Goal: Task Accomplishment & Management: Complete application form

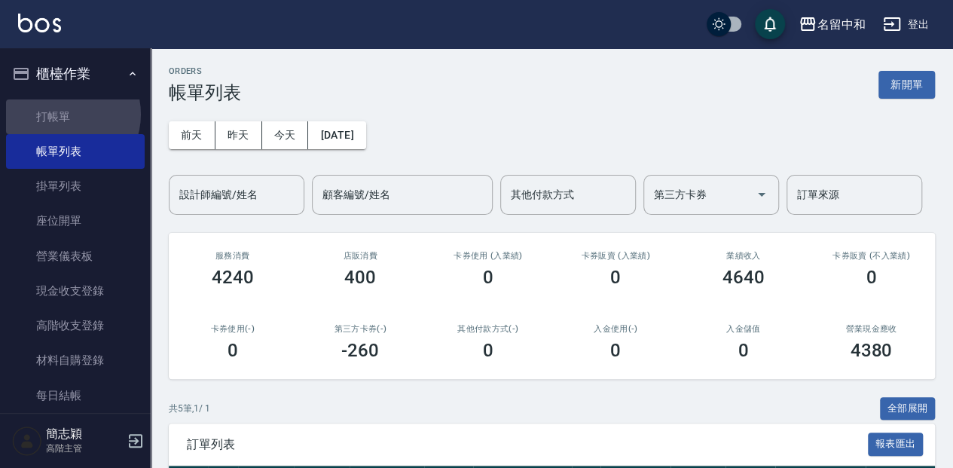
drag, startPoint x: 62, startPoint y: 114, endPoint x: 149, endPoint y: 135, distance: 89.9
click at [62, 114] on link "打帳單" at bounding box center [75, 116] width 139 height 35
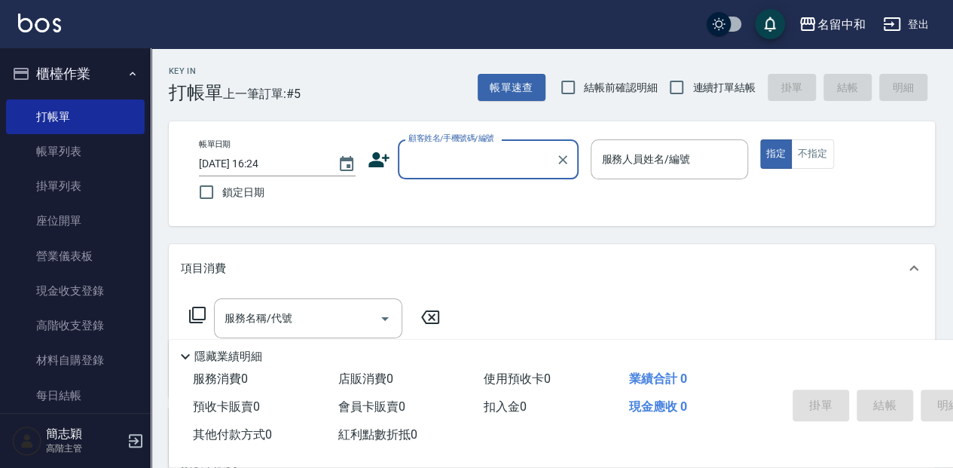
click at [470, 166] on input "顧客姓名/手機號碼/編號" at bounding box center [476, 159] width 145 height 26
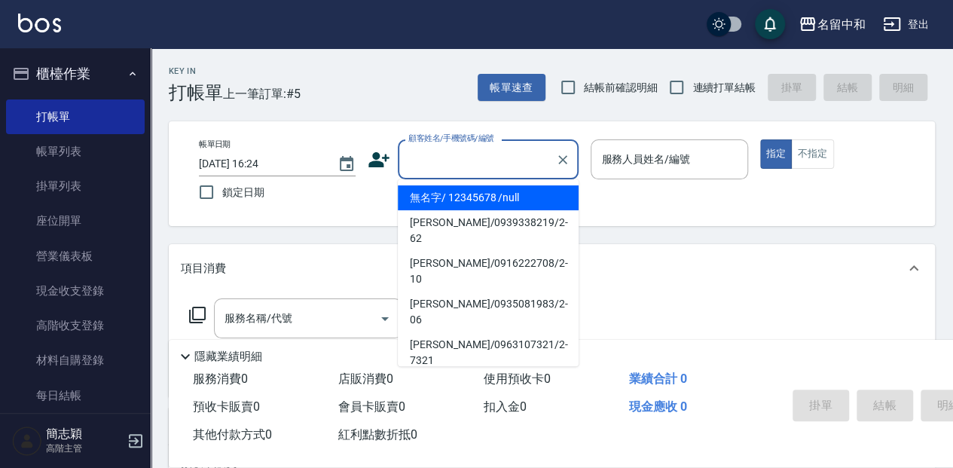
click at [486, 194] on li "無名字/ 12345678 /null" at bounding box center [488, 197] width 181 height 25
type input "無名字/ 12345678 /null"
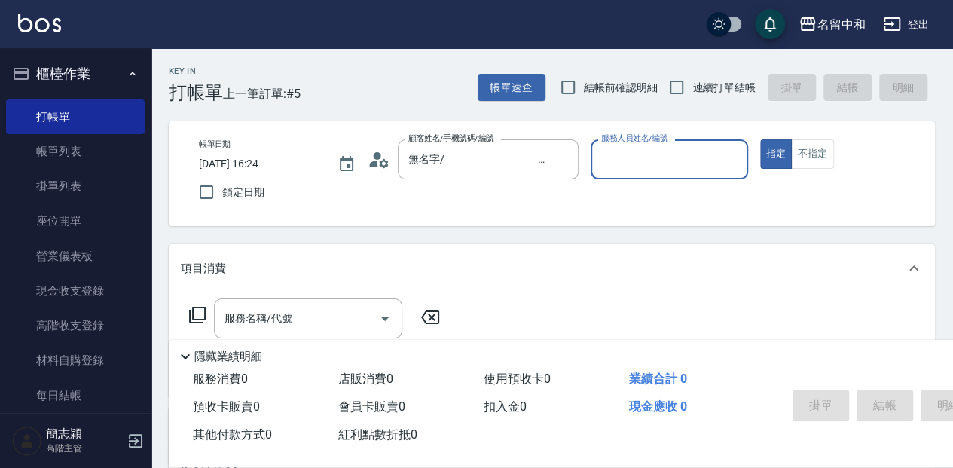
click at [673, 176] on div "服務人員姓名/編號" at bounding box center [668, 159] width 157 height 40
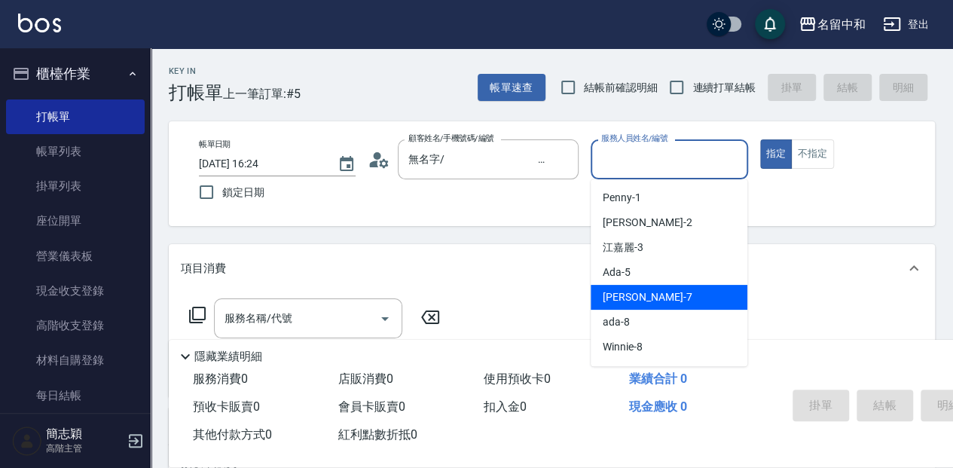
click at [658, 288] on div "[PERSON_NAME] -7" at bounding box center [668, 297] width 157 height 25
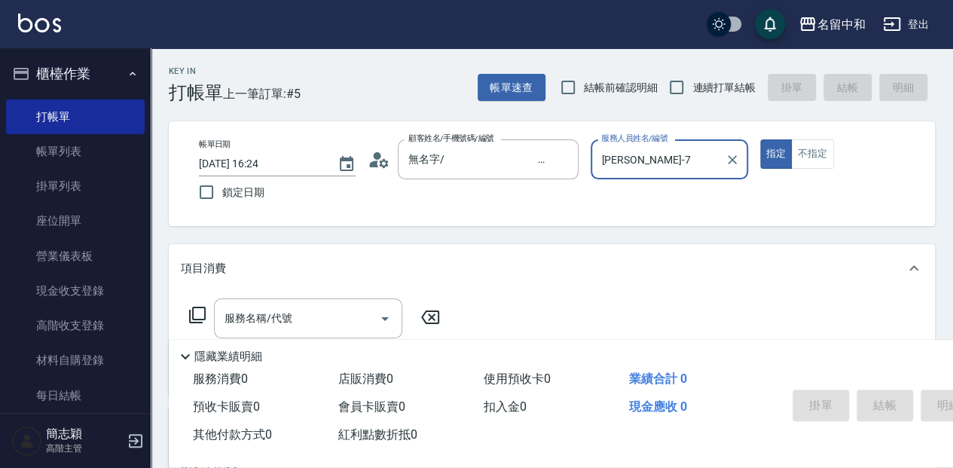
type input "[PERSON_NAME]-7"
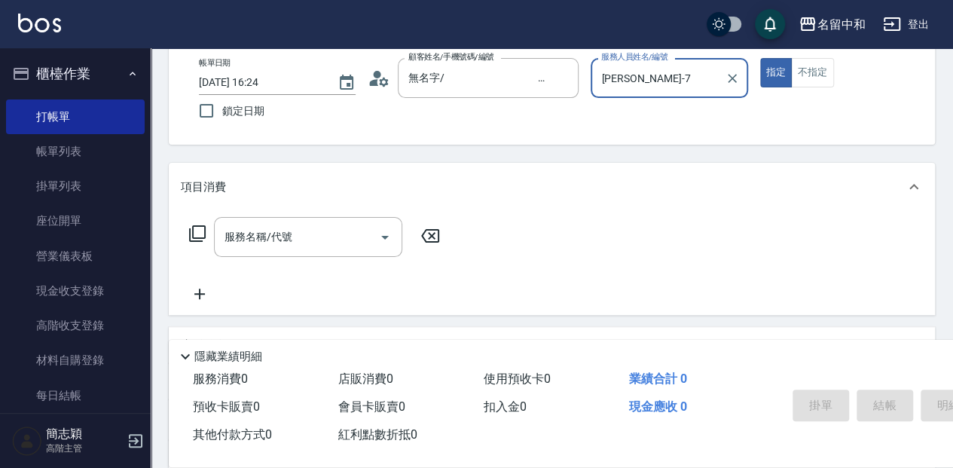
scroll to position [100, 0]
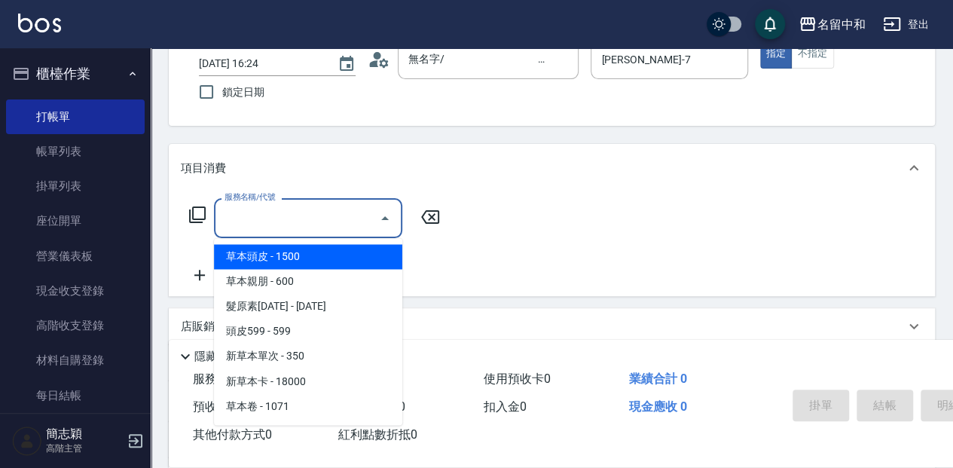
drag, startPoint x: 319, startPoint y: 227, endPoint x: 425, endPoint y: 250, distance: 107.8
click at [320, 227] on input "服務名稱/代號" at bounding box center [297, 218] width 152 height 26
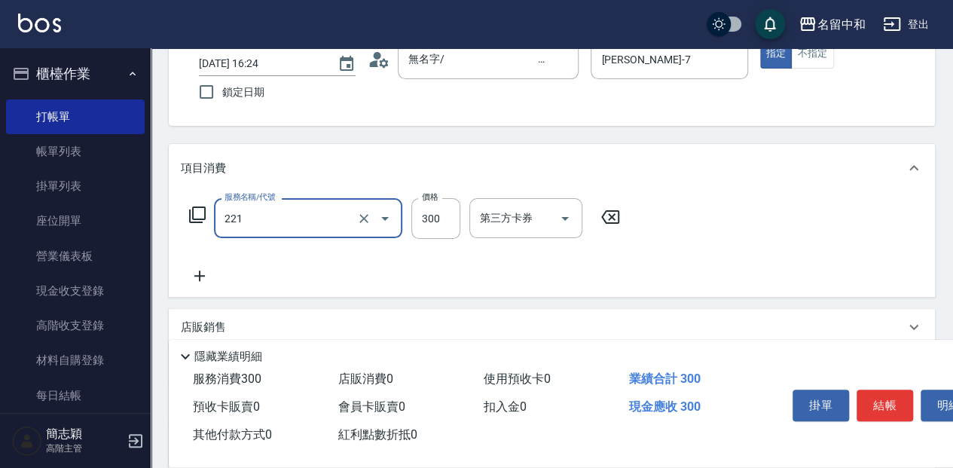
type input "洗髮300(221)"
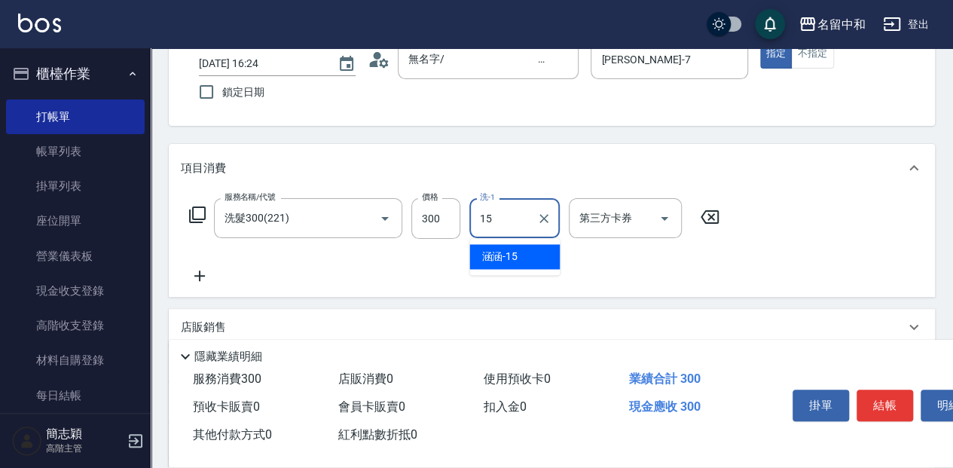
type input "涵涵-15"
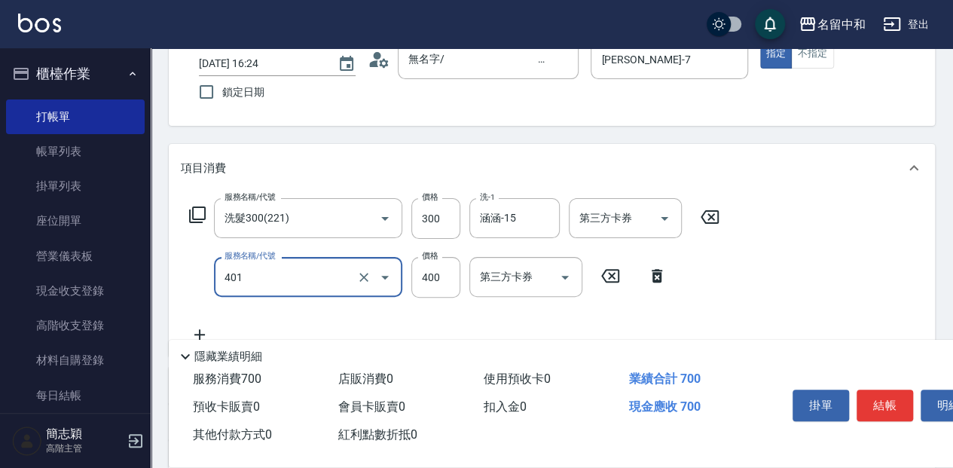
type input "剪髮(400)(401)"
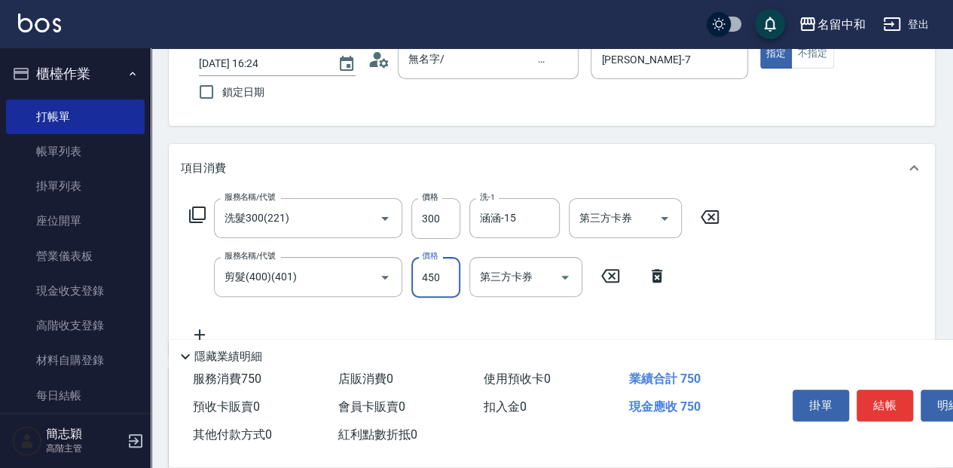
type input "450"
click at [892, 400] on button "結帳" at bounding box center [884, 405] width 56 height 32
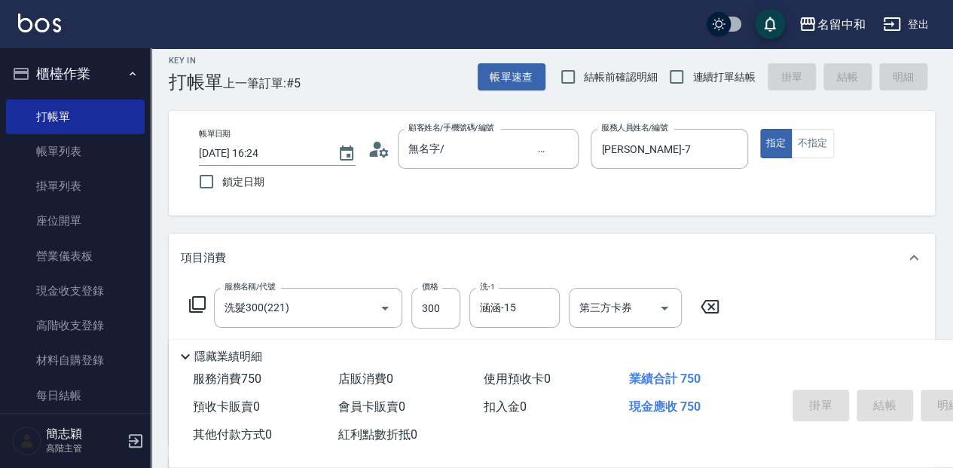
scroll to position [50, 0]
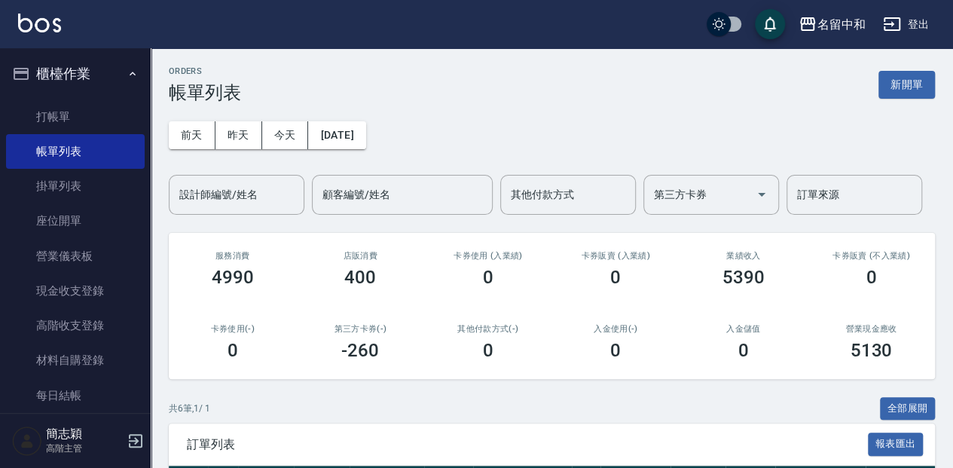
drag, startPoint x: 105, startPoint y: 113, endPoint x: 325, endPoint y: 161, distance: 225.1
click at [105, 113] on link "打帳單" at bounding box center [75, 116] width 139 height 35
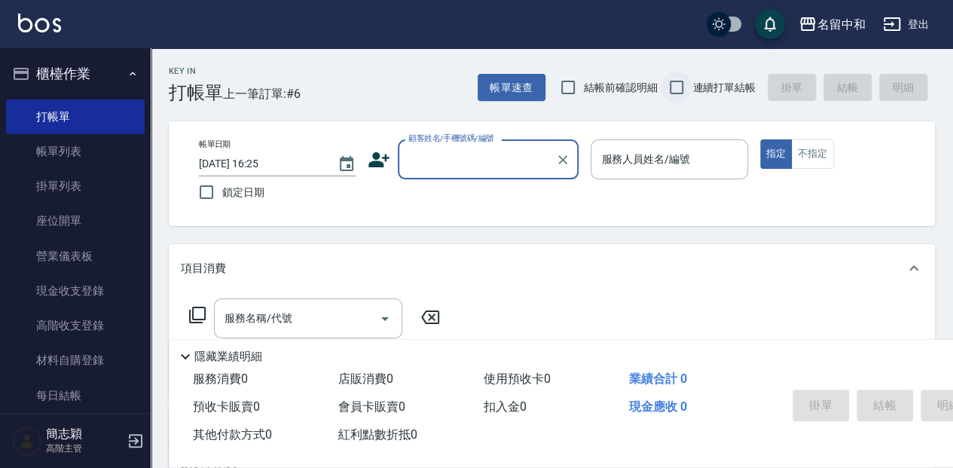
click at [676, 83] on input "連續打單結帳" at bounding box center [676, 88] width 32 height 32
checkbox input "true"
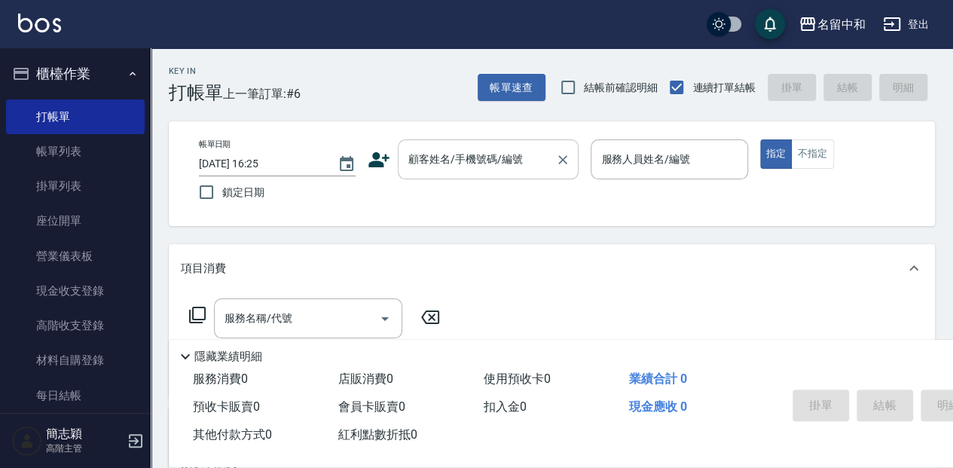
drag, startPoint x: 425, startPoint y: 154, endPoint x: 423, endPoint y: 175, distance: 20.5
click at [425, 154] on input "顧客姓名/手機號碼/編號" at bounding box center [476, 159] width 145 height 26
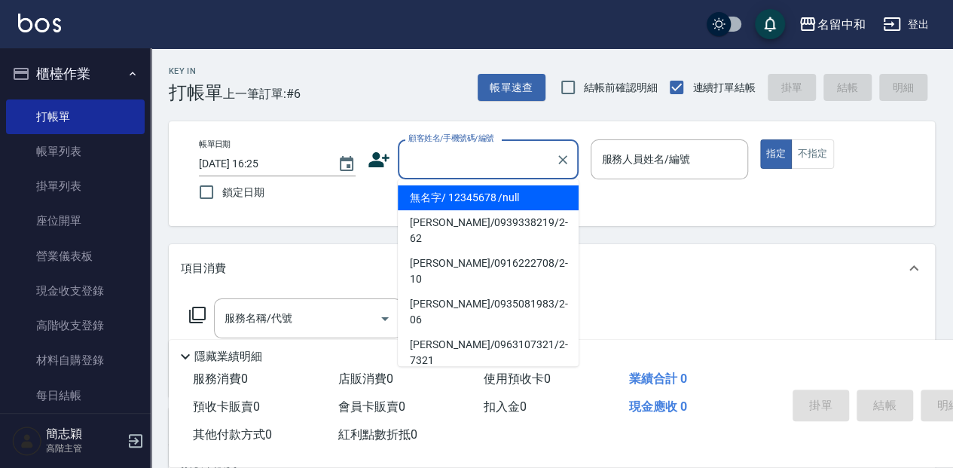
click at [431, 188] on li "無名字/ 12345678 /null" at bounding box center [488, 197] width 181 height 25
type input "無名字/ 12345678 /null"
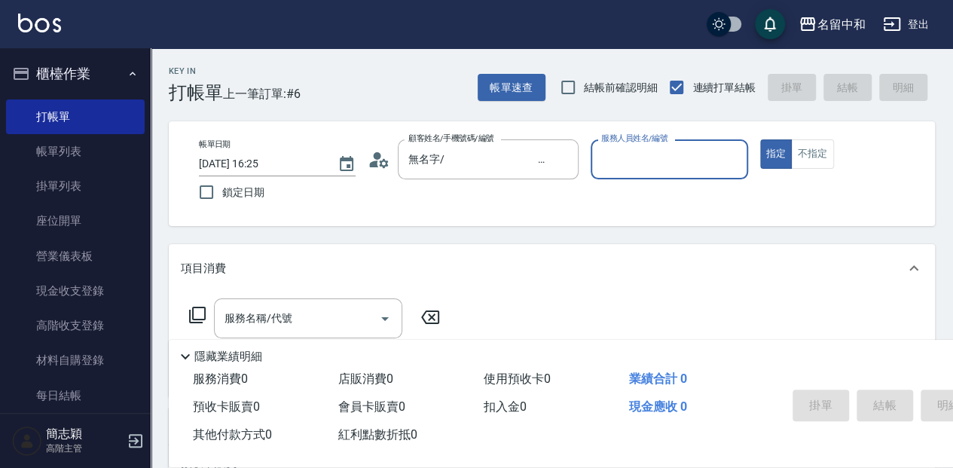
click at [654, 157] on input "服務人員姓名/編號" at bounding box center [668, 159] width 143 height 26
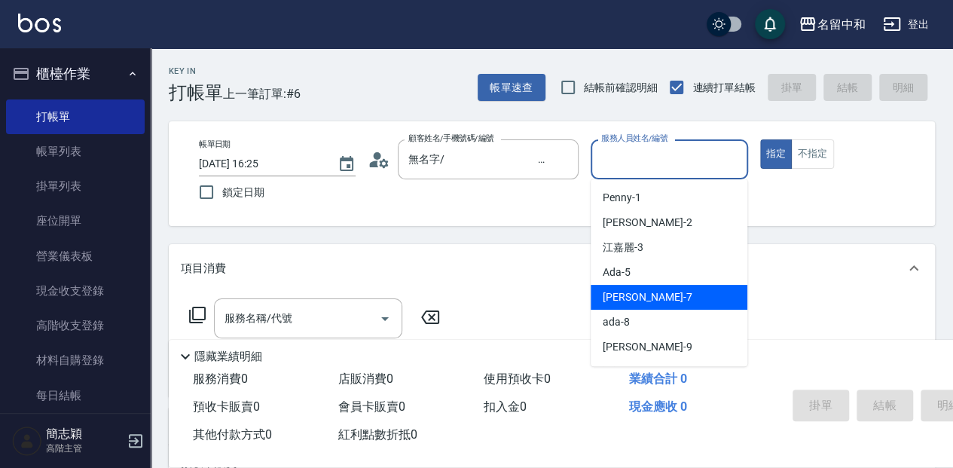
click at [718, 297] on div "[PERSON_NAME] -7" at bounding box center [668, 297] width 157 height 25
type input "[PERSON_NAME]-7"
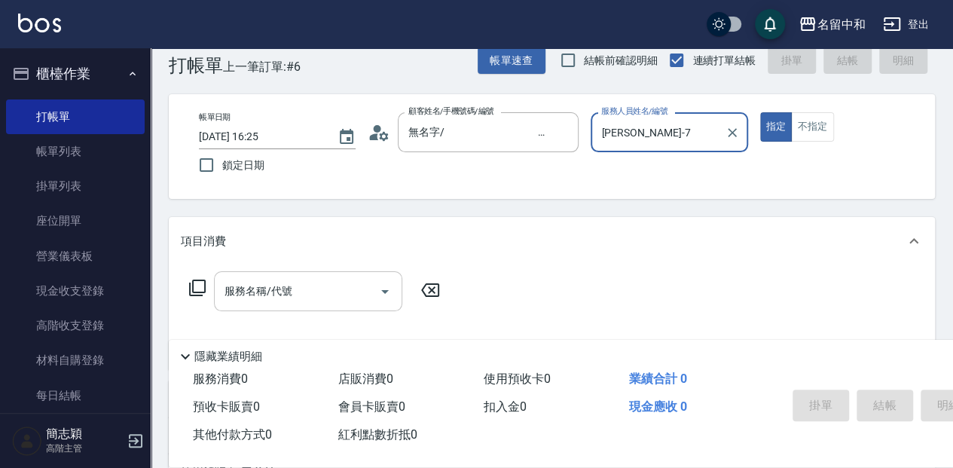
scroll to position [50, 0]
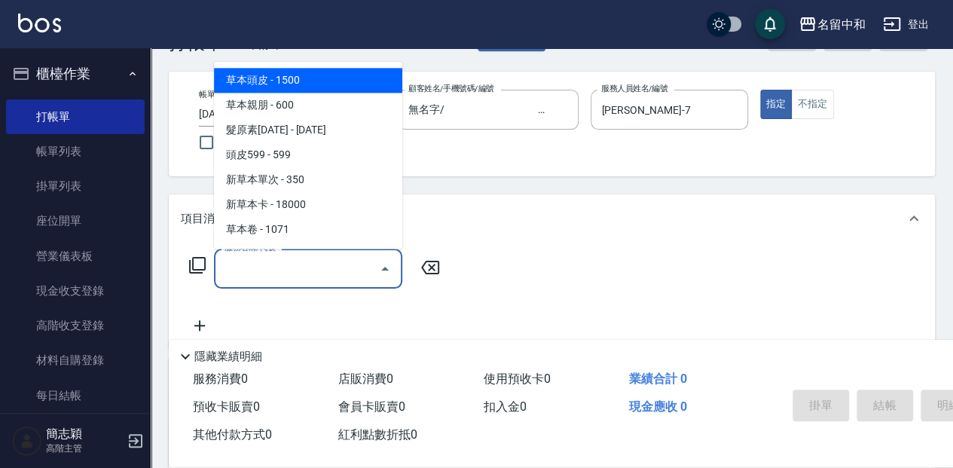
click at [305, 270] on input "服務名稱/代號" at bounding box center [297, 268] width 152 height 26
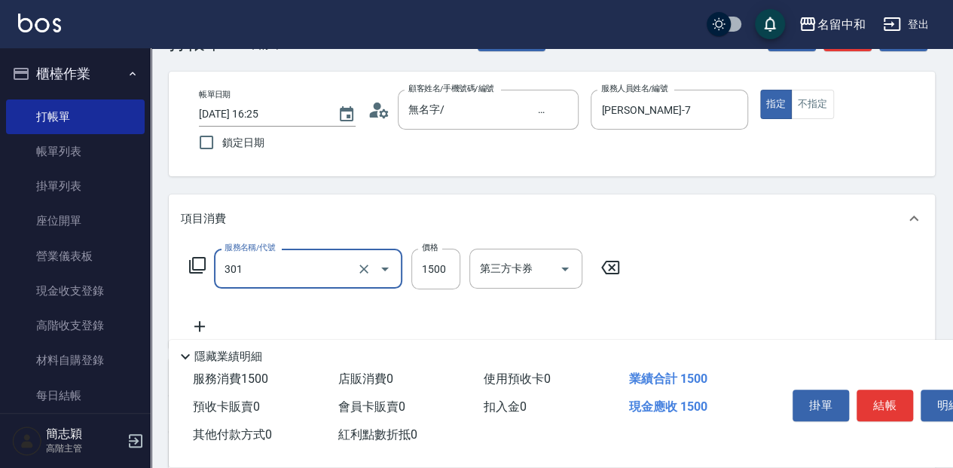
type input "燙髮(1500](301)"
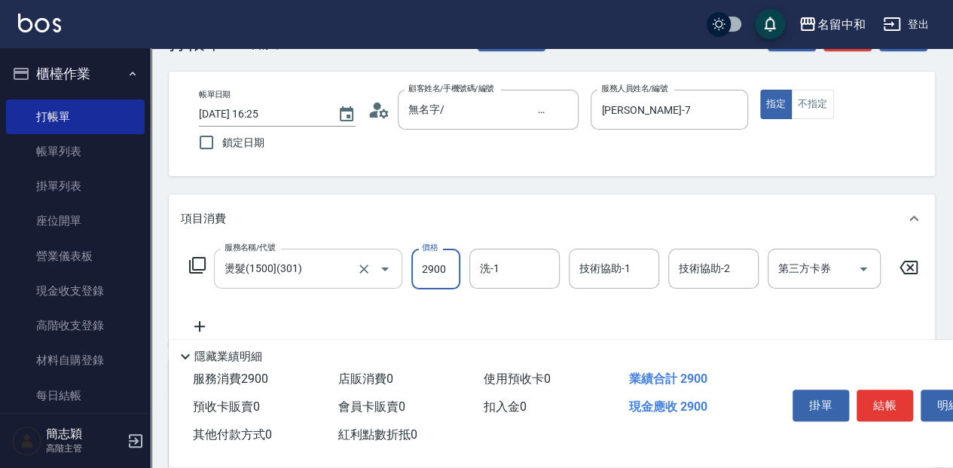
type input "2900"
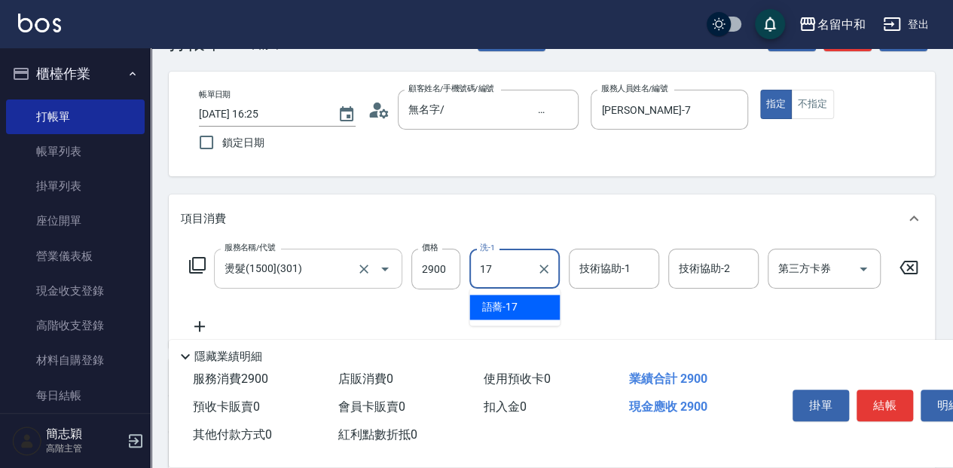
type input "語蕎-17"
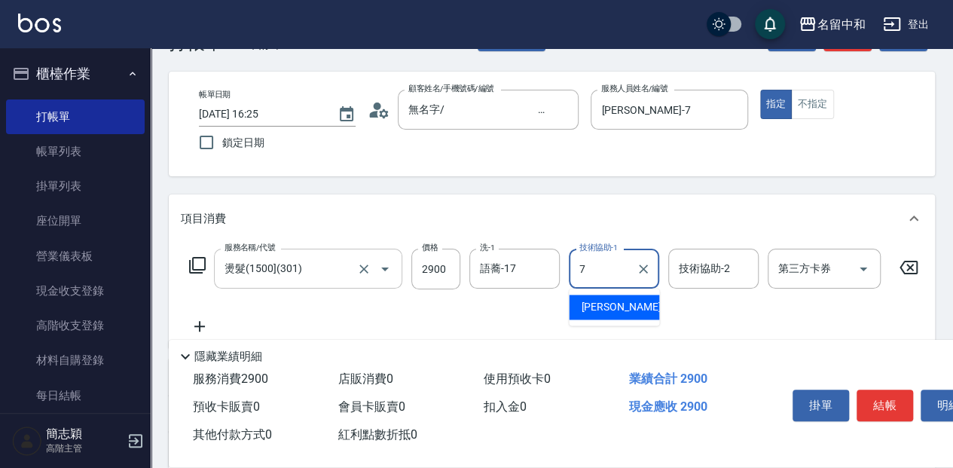
type input "[PERSON_NAME]-7"
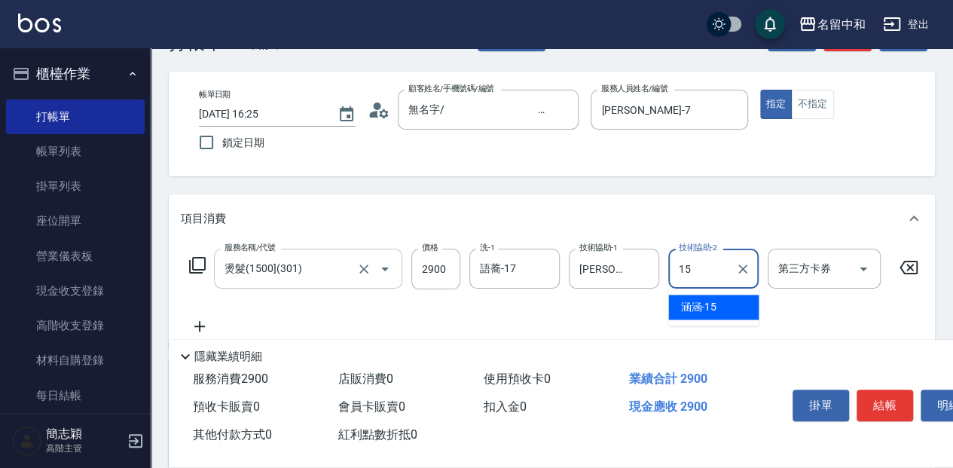
type input "涵涵-15"
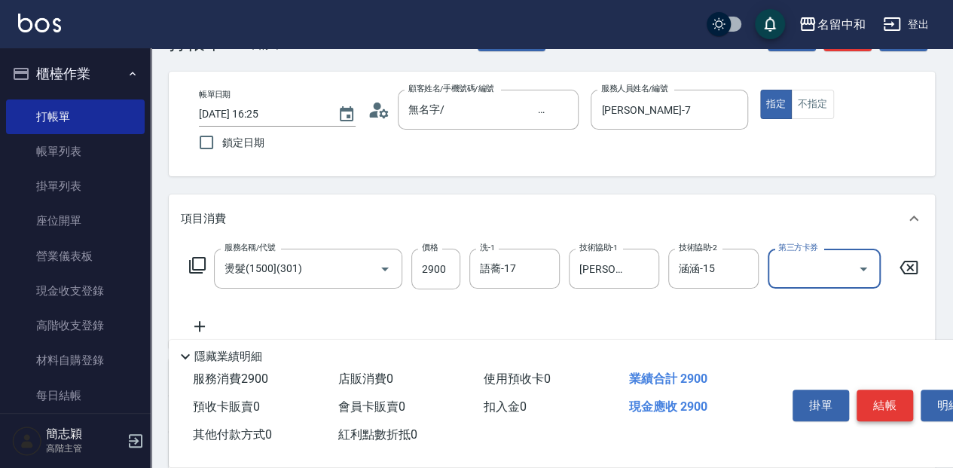
click at [880, 399] on button "結帳" at bounding box center [884, 405] width 56 height 32
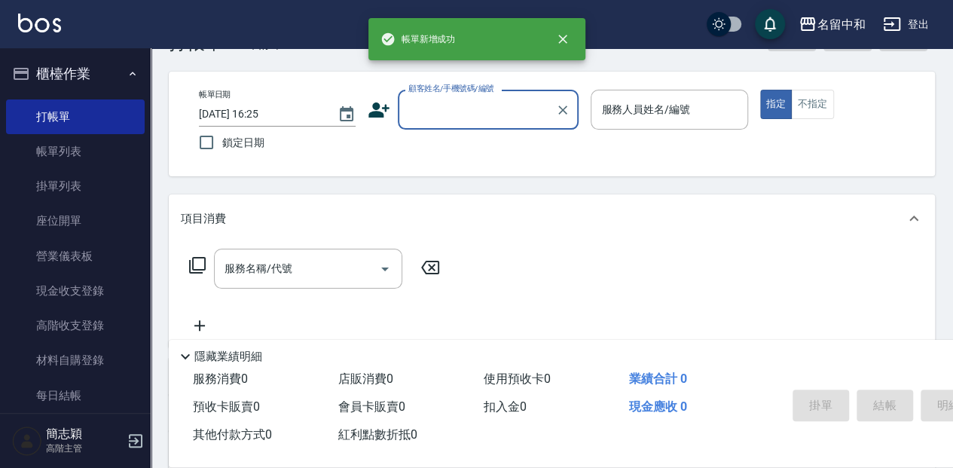
scroll to position [0, 0]
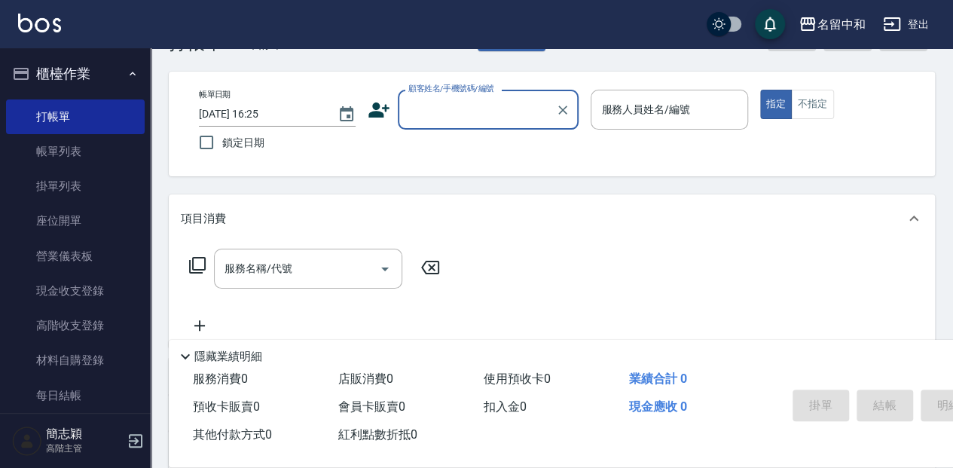
click at [434, 111] on input "顧客姓名/手機號碼/編號" at bounding box center [476, 109] width 145 height 26
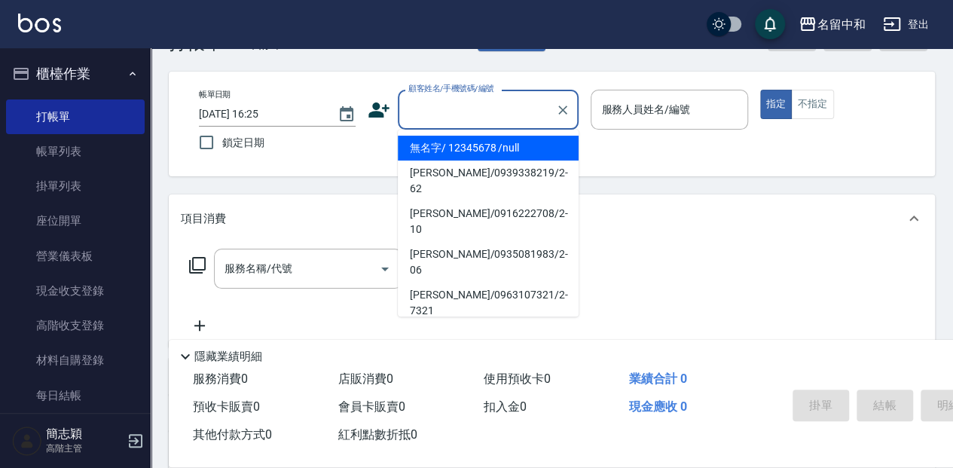
click at [458, 146] on li "無名字/ 12345678 /null" at bounding box center [488, 148] width 181 height 25
type input "無名字/ 12345678 /null"
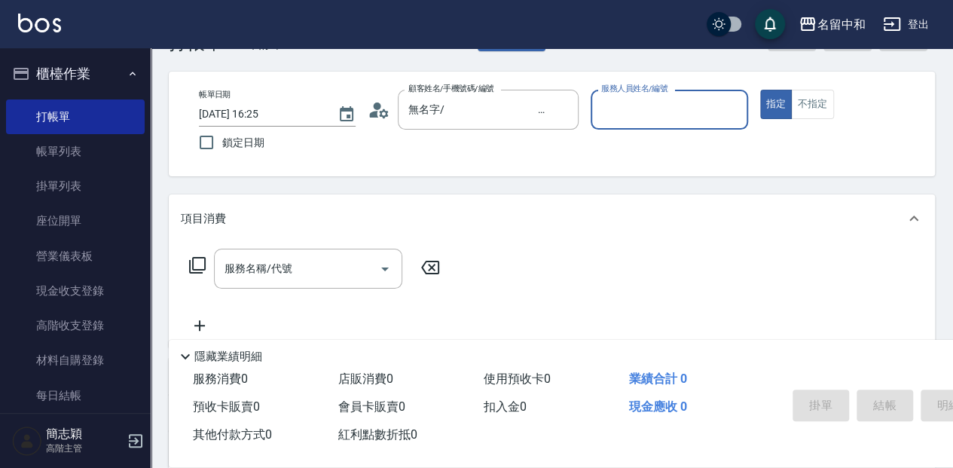
click at [663, 124] on div "服務人員姓名/編號" at bounding box center [668, 110] width 157 height 40
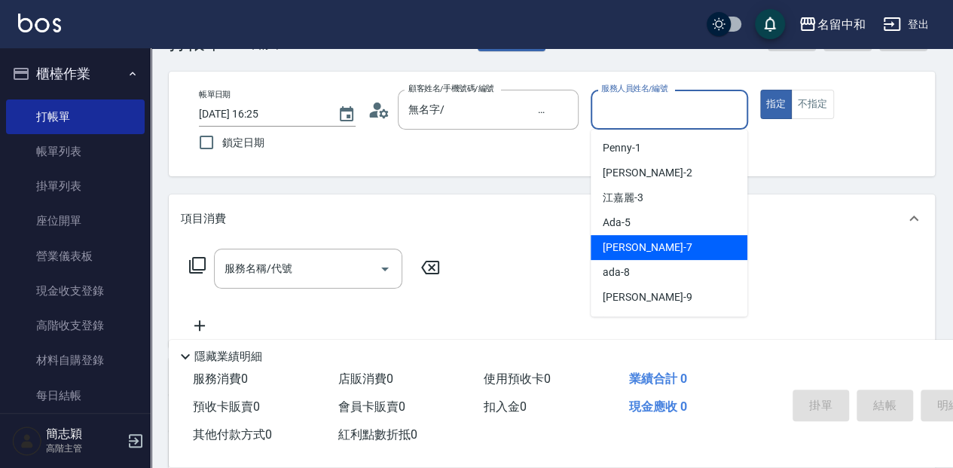
drag, startPoint x: 660, startPoint y: 250, endPoint x: 651, endPoint y: 254, distance: 9.8
click at [658, 250] on div "[PERSON_NAME] -7" at bounding box center [668, 247] width 157 height 25
type input "[PERSON_NAME]-7"
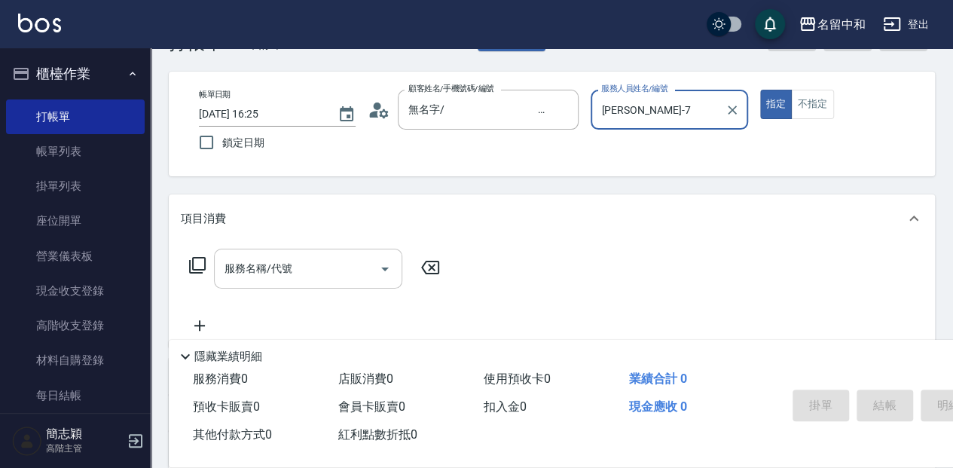
click at [328, 274] on input "服務名稱/代號" at bounding box center [297, 268] width 152 height 26
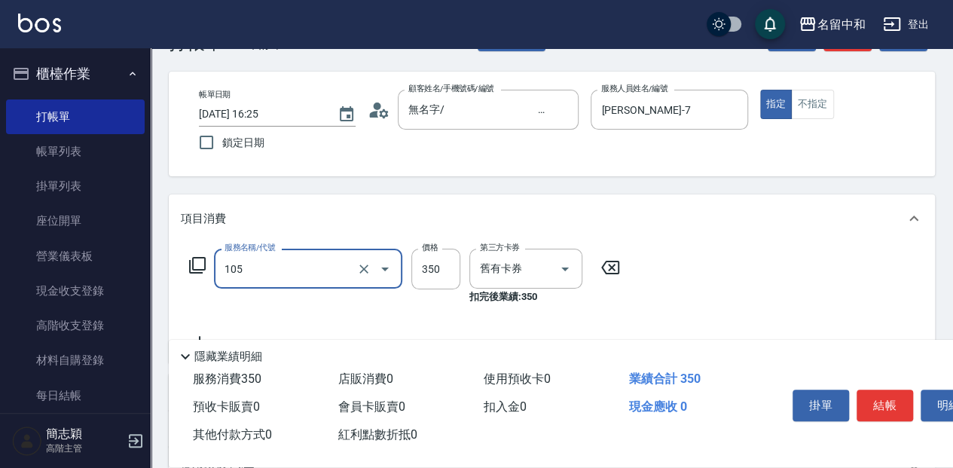
type input "新草本單次(105)"
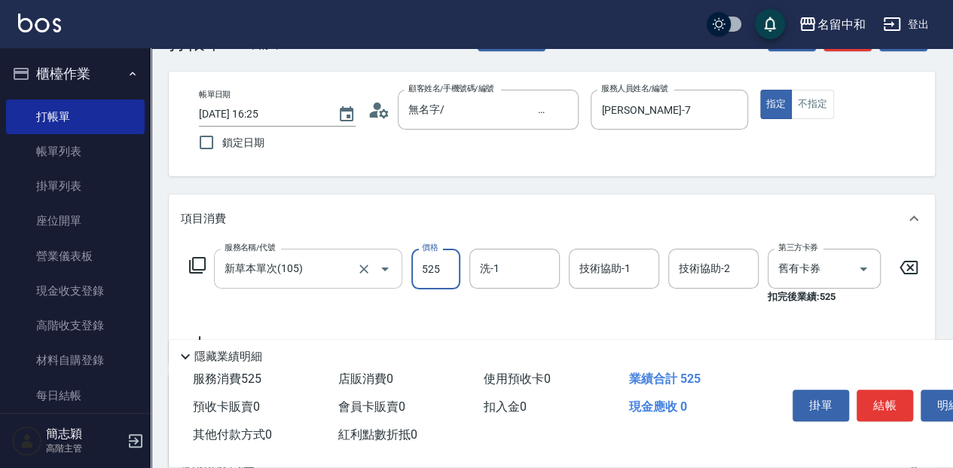
type input "525"
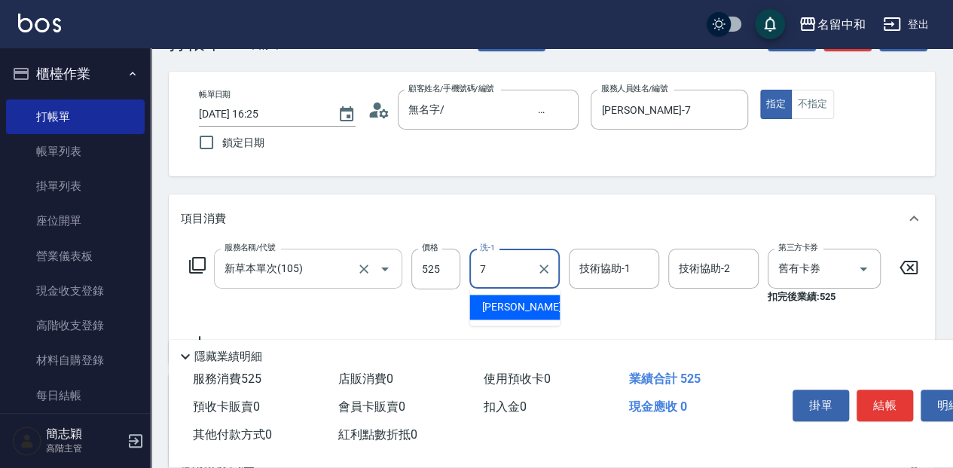
type input "[PERSON_NAME]-7"
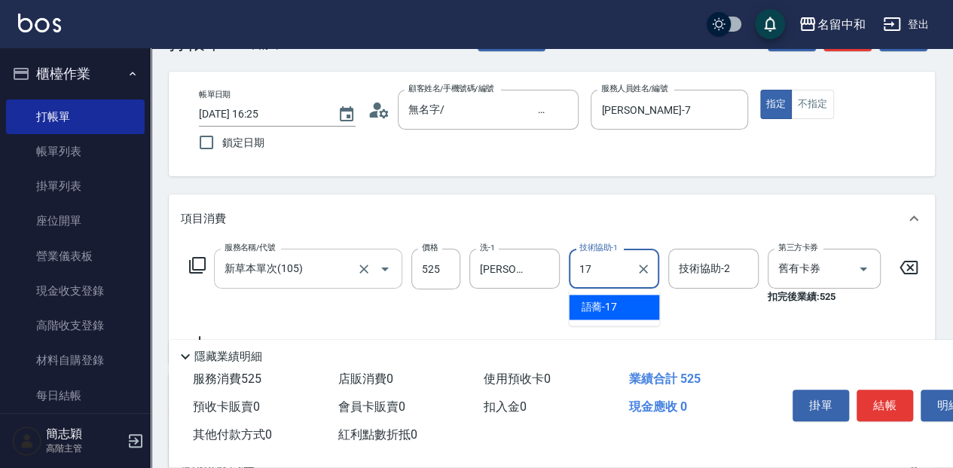
type input "語蕎-17"
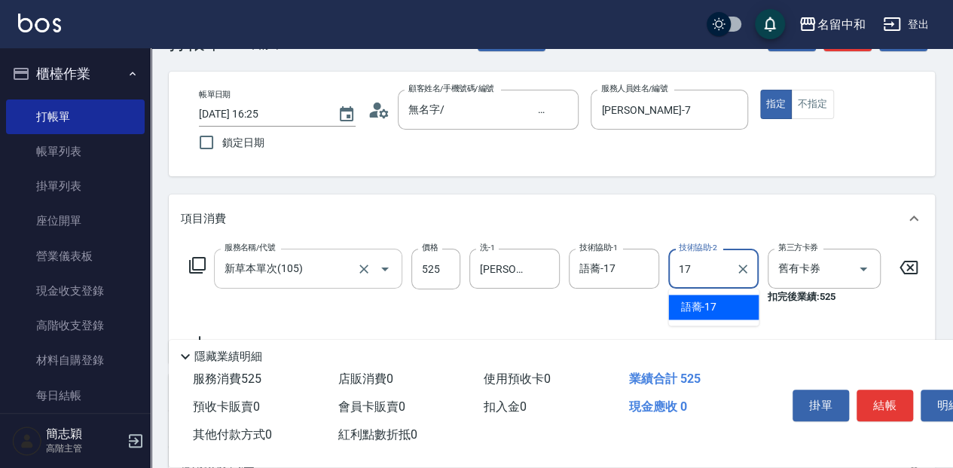
type input "語蕎-17"
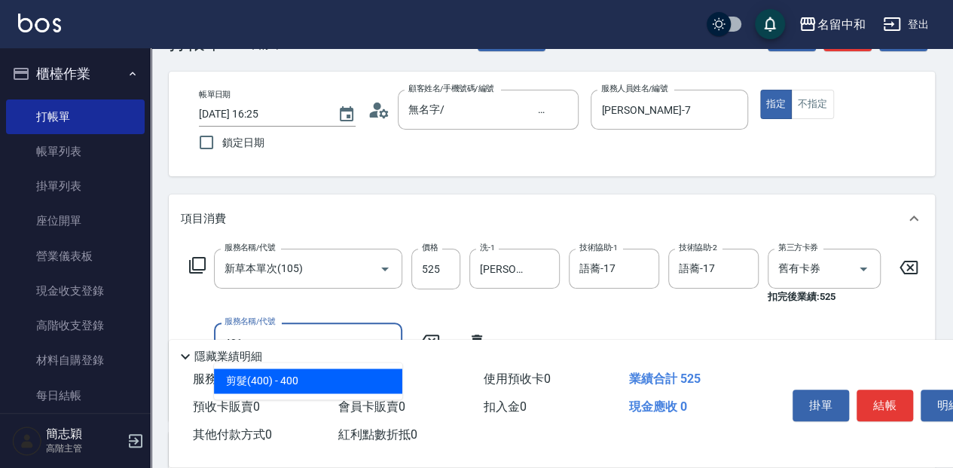
type input "剪髮(400)(401)"
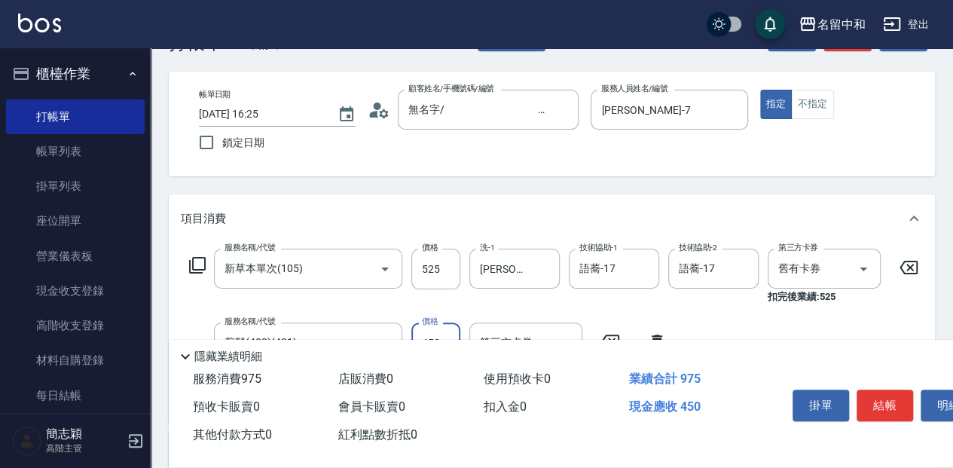
type input "450"
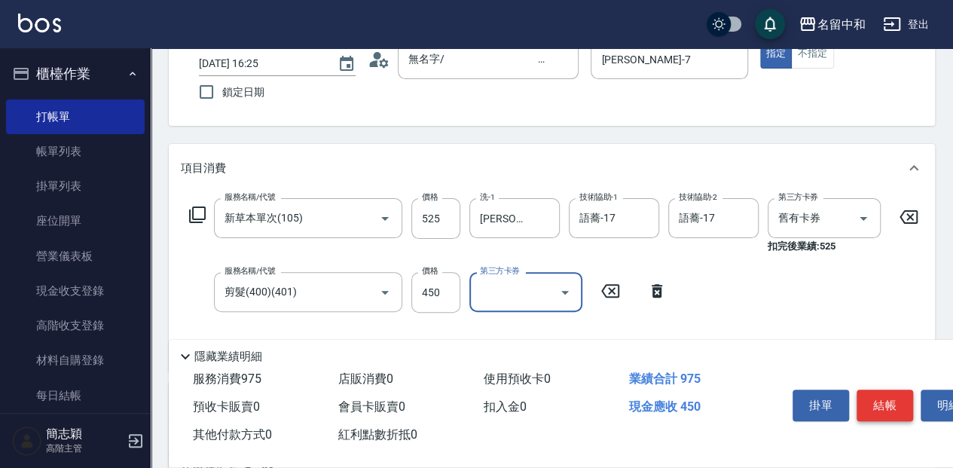
click at [886, 395] on button "結帳" at bounding box center [884, 405] width 56 height 32
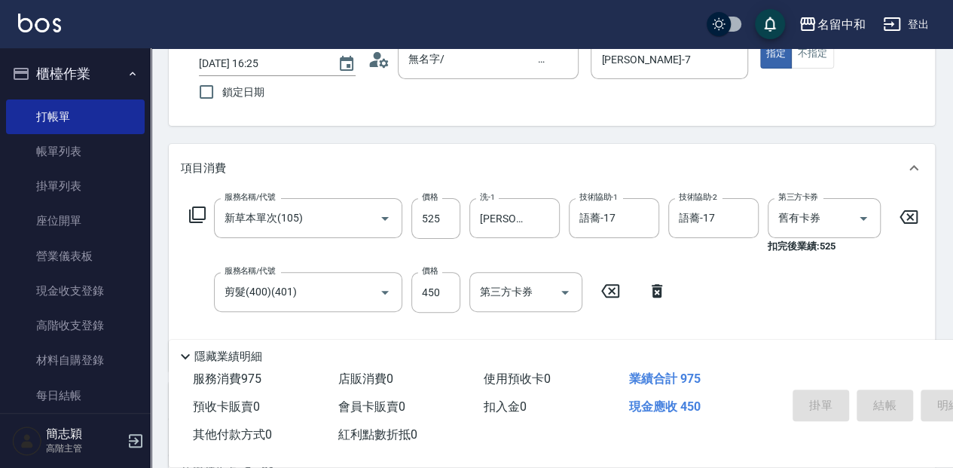
type input "[DATE] 16:26"
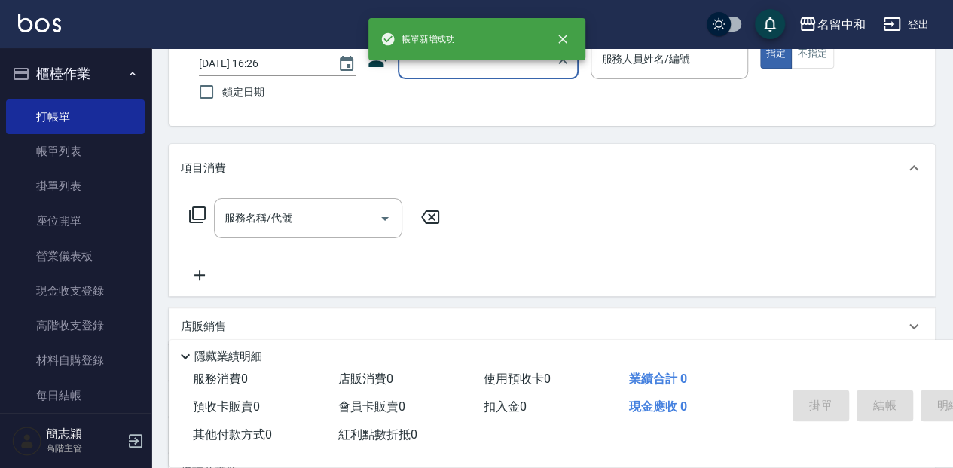
scroll to position [0, 0]
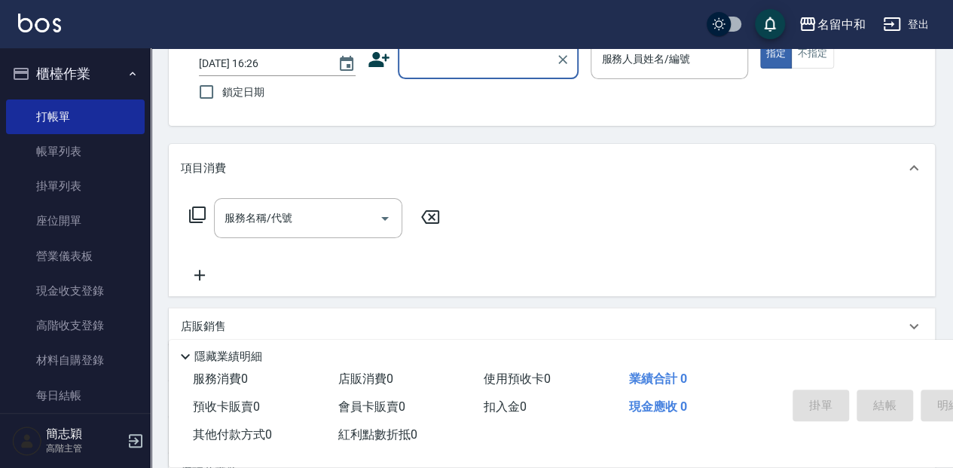
click at [461, 55] on input "顧客姓名/手機號碼/編號" at bounding box center [476, 59] width 145 height 26
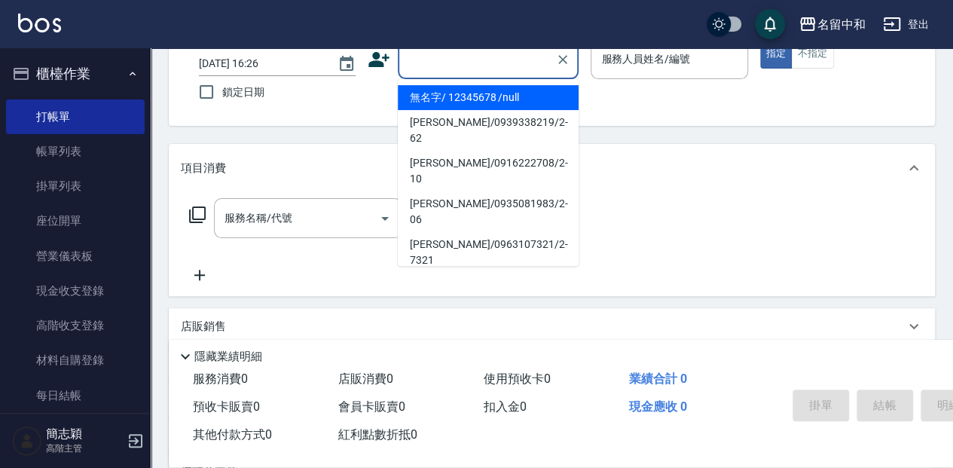
click at [453, 96] on li "無名字/ 12345678 /null" at bounding box center [488, 97] width 181 height 25
type input "無名字/ 12345678 /null"
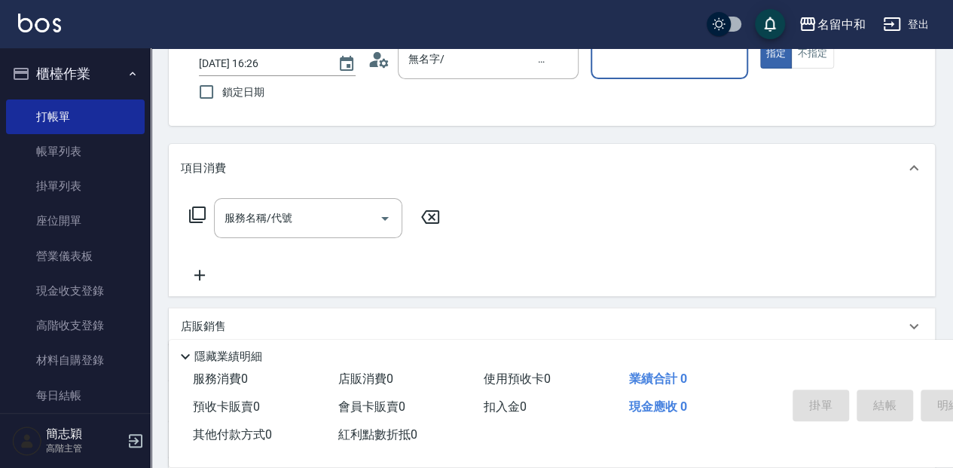
click at [661, 69] on input "服務人員姓名/編號" at bounding box center [668, 59] width 143 height 26
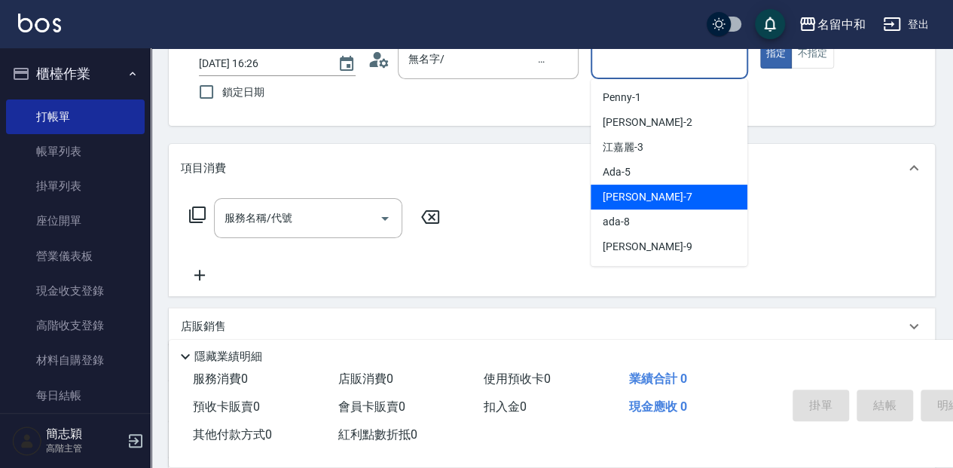
click at [643, 194] on span "[PERSON_NAME] -7" at bounding box center [646, 197] width 89 height 16
type input "[PERSON_NAME]-7"
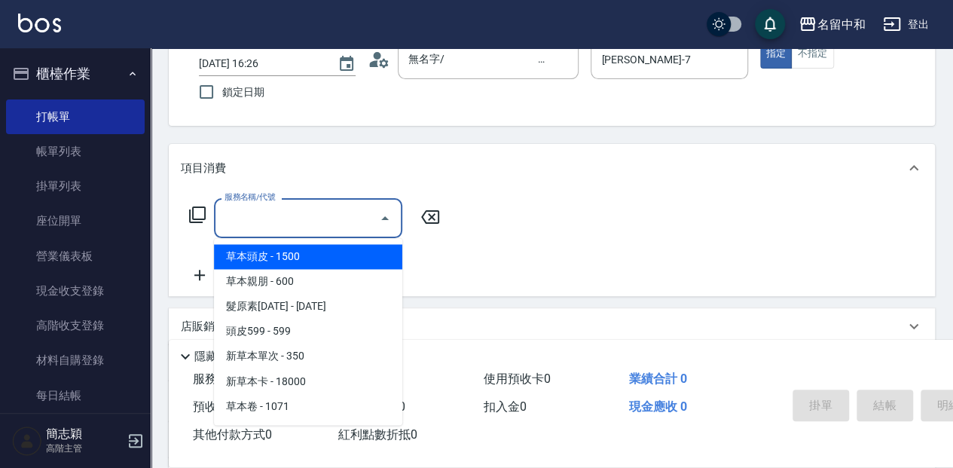
click at [309, 224] on input "服務名稱/代號" at bounding box center [297, 218] width 152 height 26
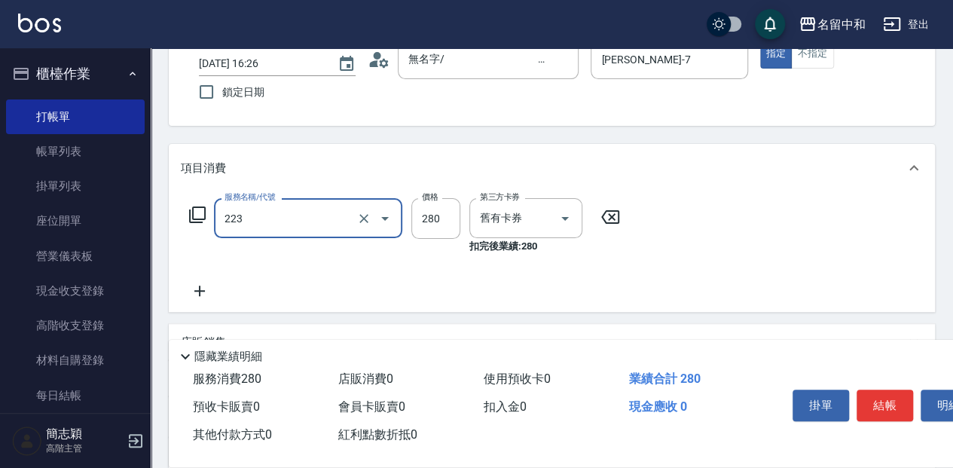
type input "洗髮卷280(223)"
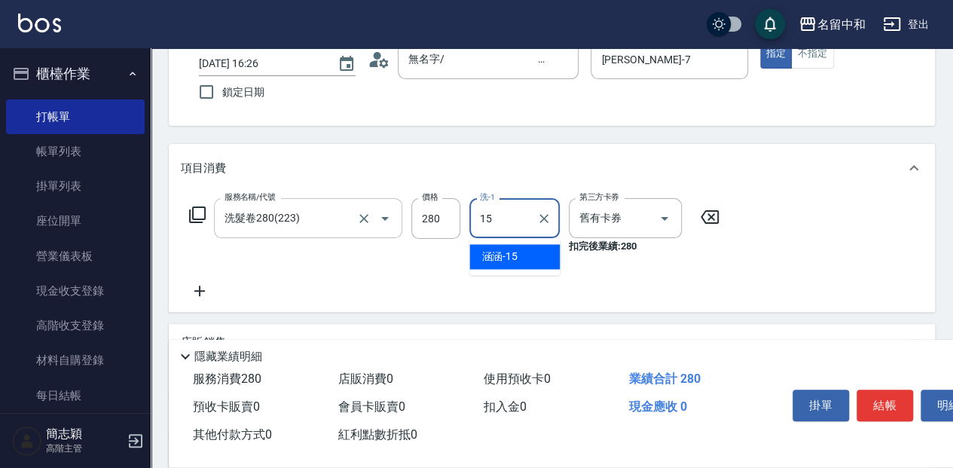
type input "涵涵-15"
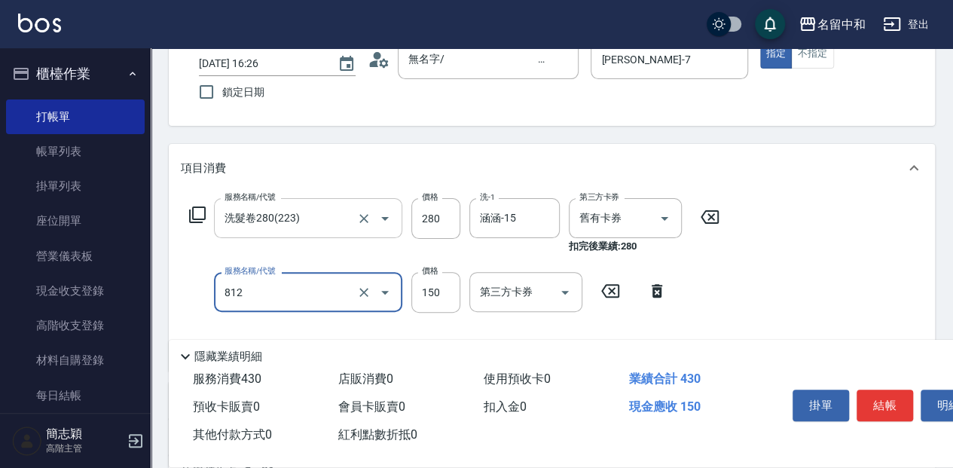
type input "單梳(812)"
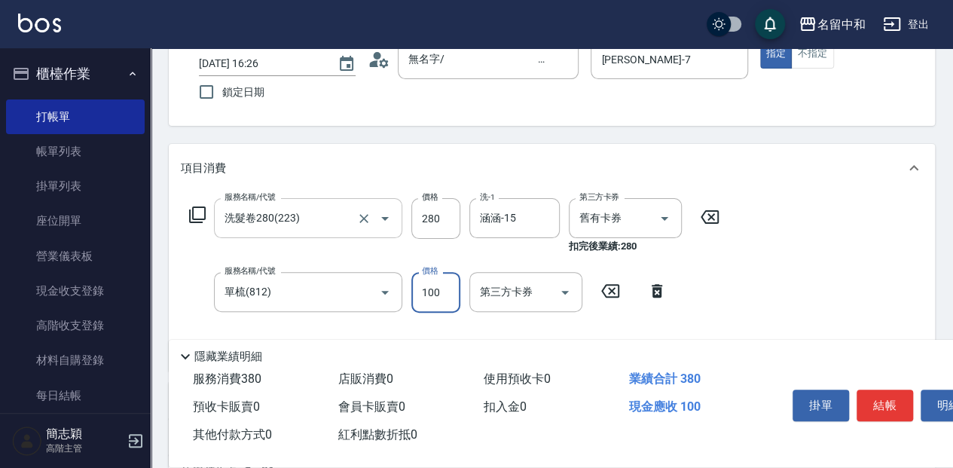
type input "100"
click at [884, 410] on button "結帳" at bounding box center [884, 405] width 56 height 32
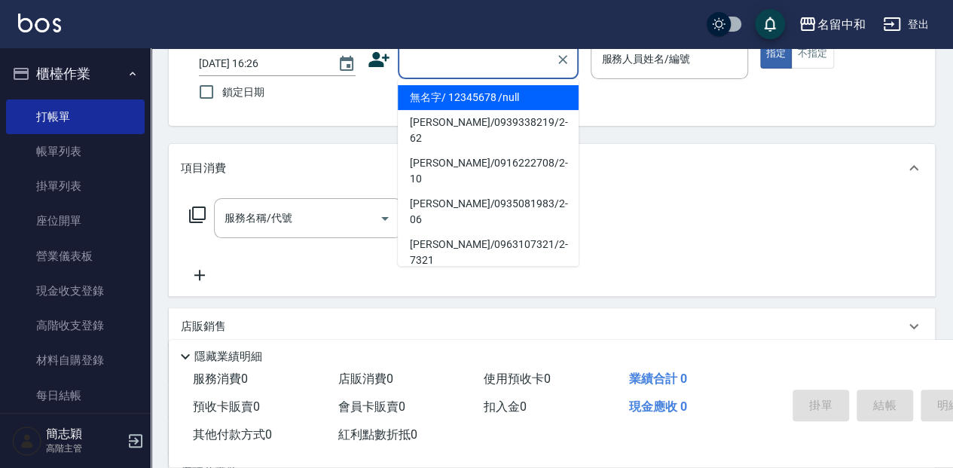
drag, startPoint x: 440, startPoint y: 56, endPoint x: 437, endPoint y: 85, distance: 29.5
click at [438, 59] on input "顧客姓名/手機號碼/編號" at bounding box center [476, 59] width 145 height 26
click at [437, 96] on li "無名字/ 12345678 /null" at bounding box center [488, 97] width 181 height 25
type input "無名字/ 12345678 /null"
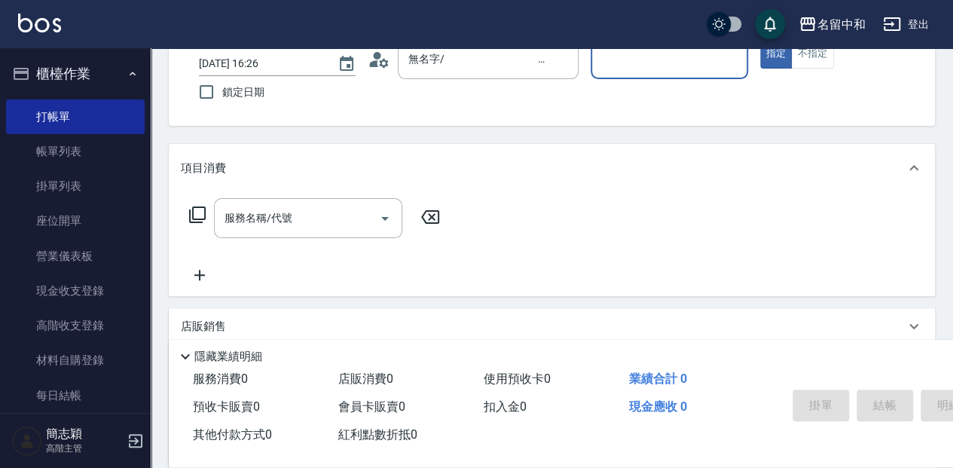
drag, startPoint x: 641, startPoint y: 69, endPoint x: 634, endPoint y: 72, distance: 7.8
click at [640, 69] on input "服務人員姓名/編號" at bounding box center [668, 59] width 143 height 26
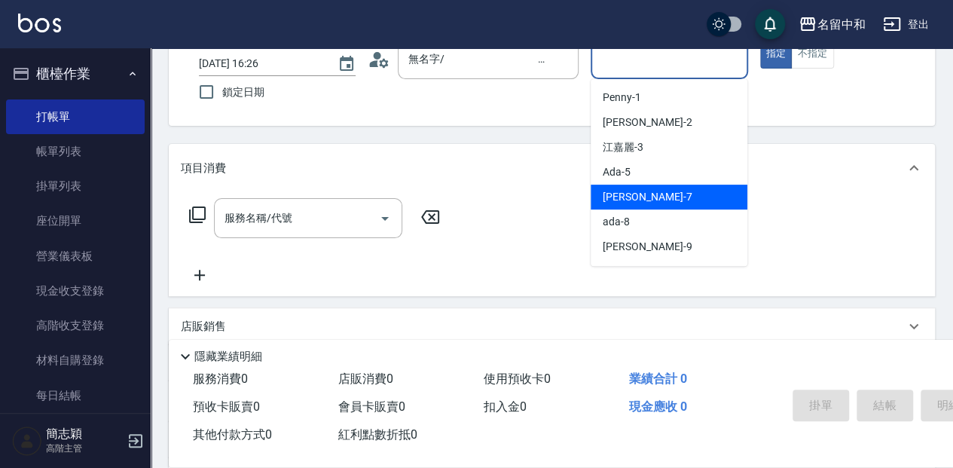
click at [622, 191] on span "[PERSON_NAME] -7" at bounding box center [646, 197] width 89 height 16
type input "[PERSON_NAME]-7"
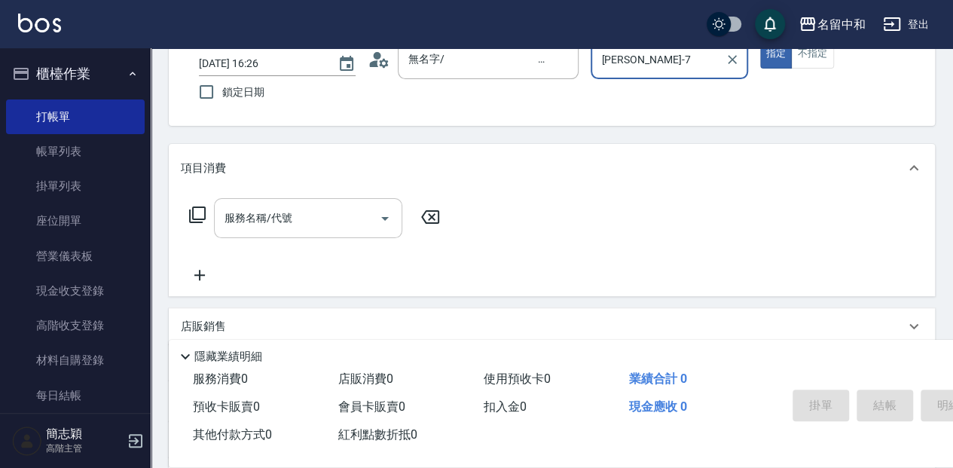
click at [318, 221] on input "服務名稱/代號" at bounding box center [297, 218] width 152 height 26
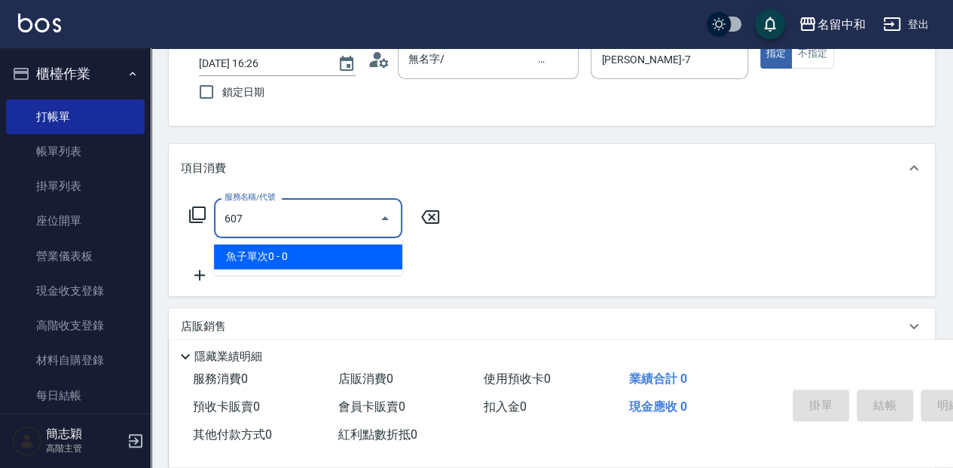
type input "魚子單次0(607)"
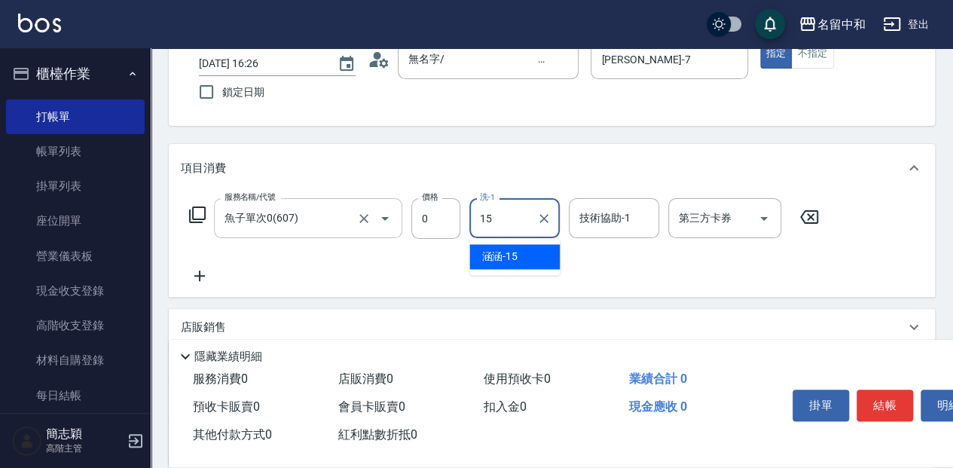
type input "涵涵-15"
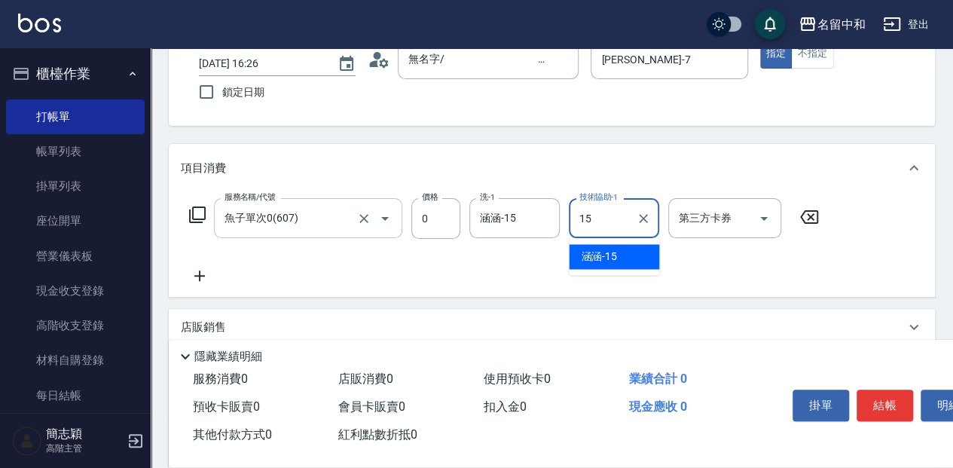
type input "涵涵-15"
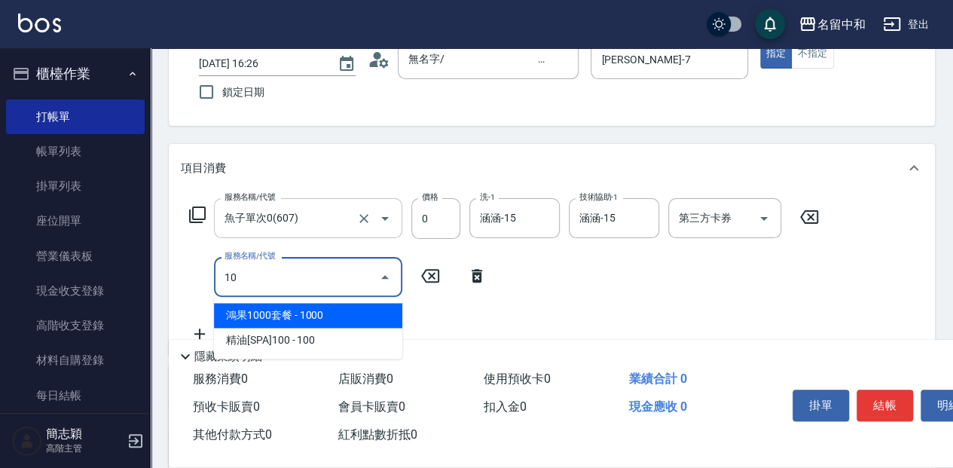
type input "1"
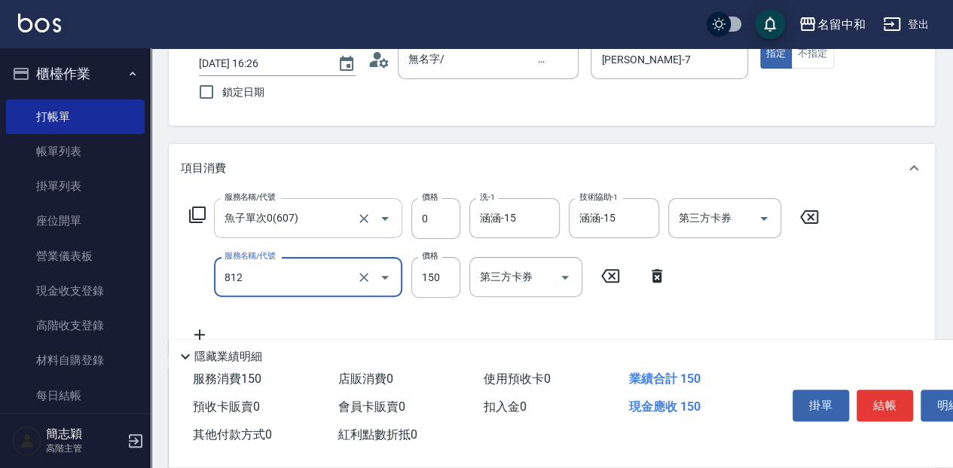
type input "單梳(812)"
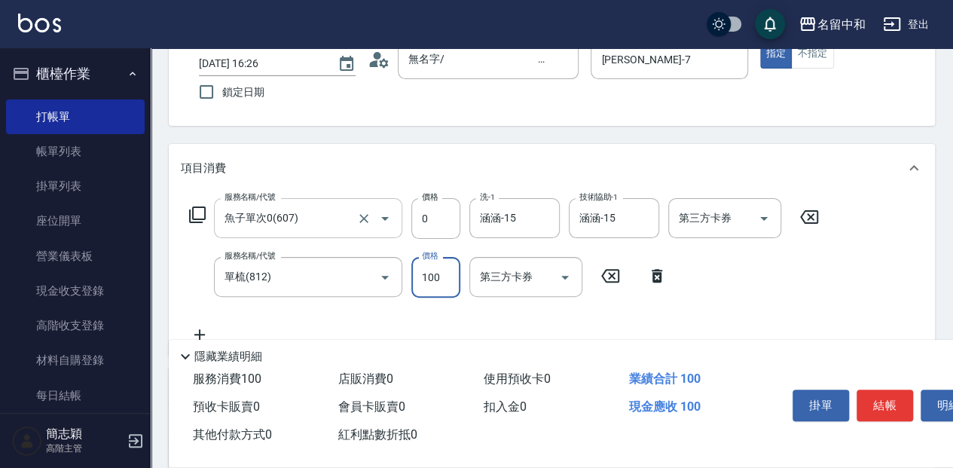
type input "100"
click at [877, 398] on button "結帳" at bounding box center [884, 405] width 56 height 32
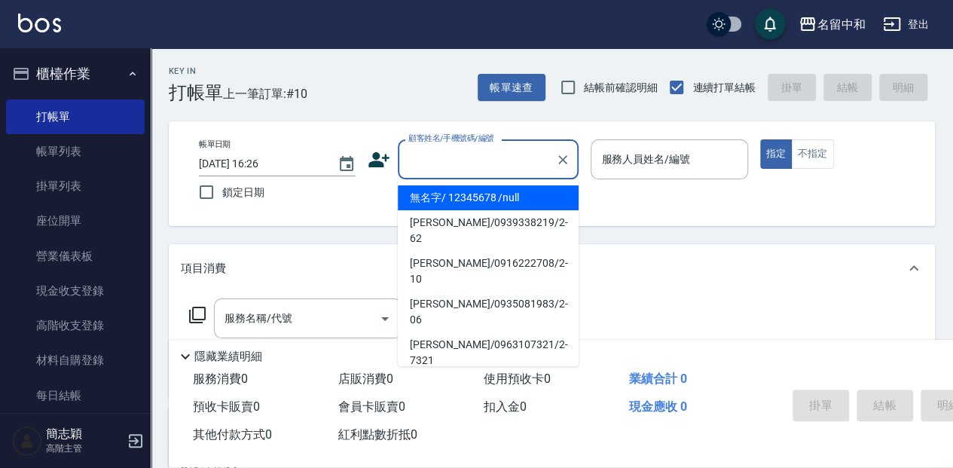
click at [513, 155] on input "顧客姓名/手機號碼/編號" at bounding box center [476, 159] width 145 height 26
click at [505, 155] on input "顧客姓名/手機號碼/編號" at bounding box center [476, 159] width 145 height 26
click at [526, 208] on li "無名字/ 12345678 /null" at bounding box center [488, 197] width 181 height 25
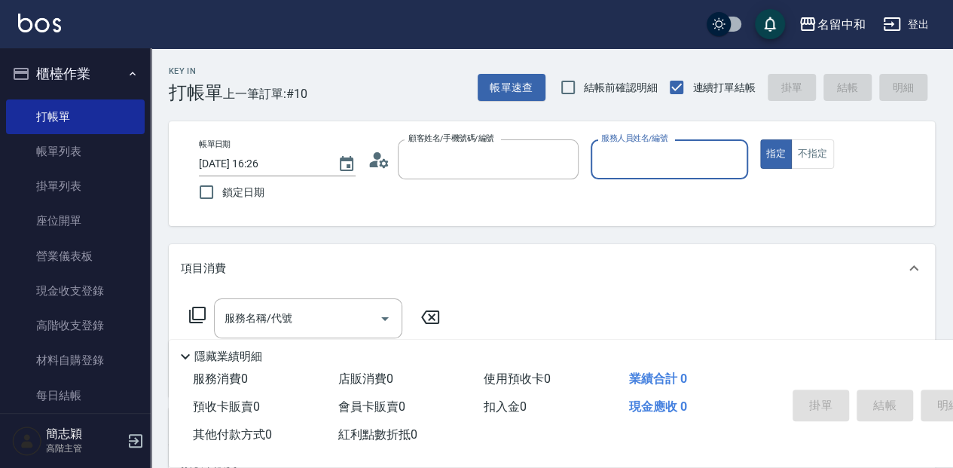
type input "無名字/ 12345678 /null"
click at [651, 158] on input "服務人員姓名/編號" at bounding box center [668, 159] width 143 height 26
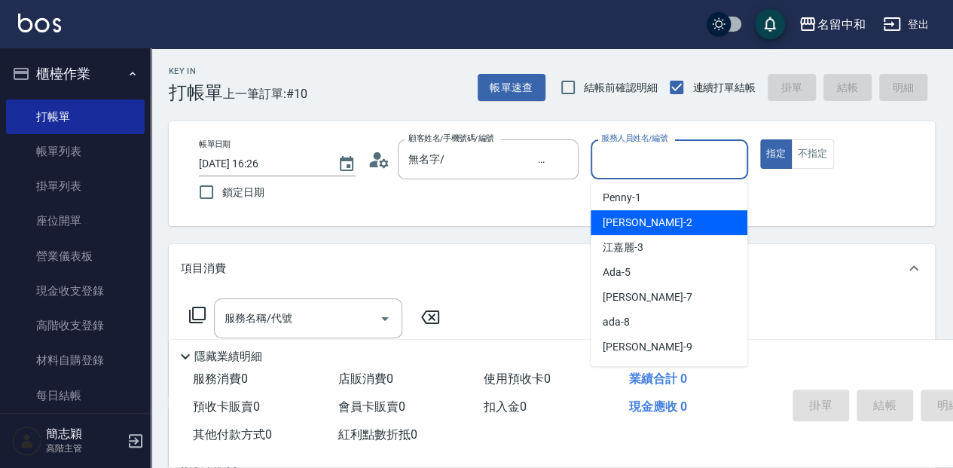
drag, startPoint x: 654, startPoint y: 221, endPoint x: 605, endPoint y: 242, distance: 52.6
click at [654, 222] on div "[PERSON_NAME] -2" at bounding box center [668, 222] width 157 height 25
type input "[PERSON_NAME]-2"
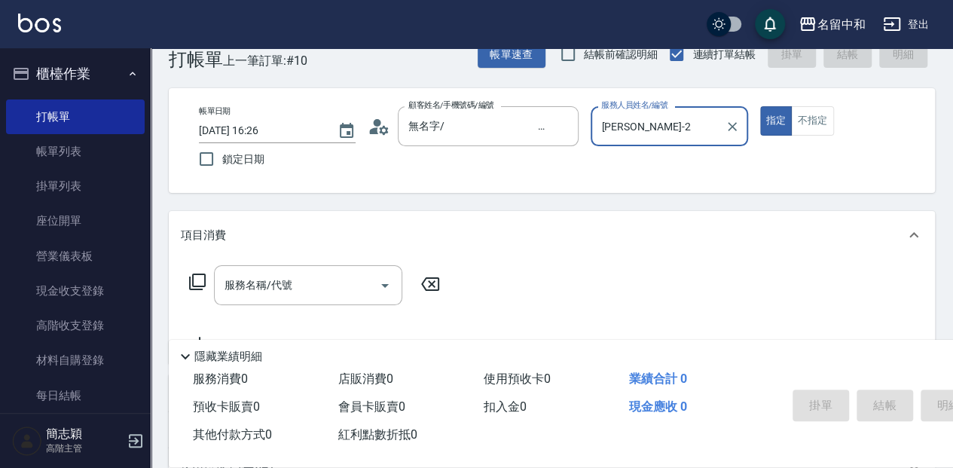
scroll to position [50, 0]
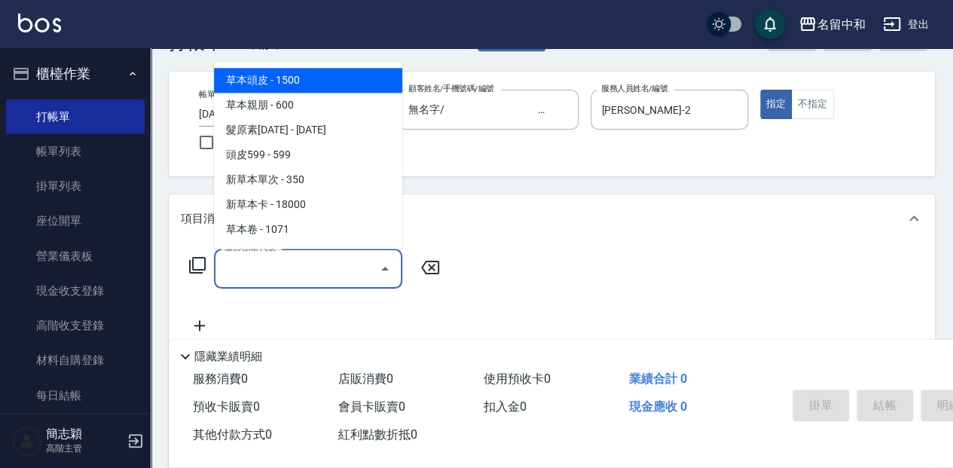
click at [325, 260] on input "服務名稱/代號" at bounding box center [297, 268] width 152 height 26
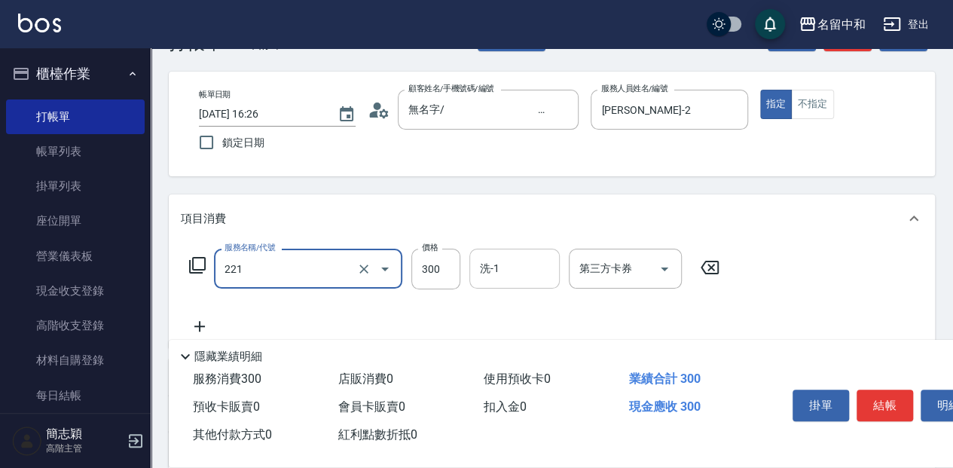
type input "洗髮300(221)"
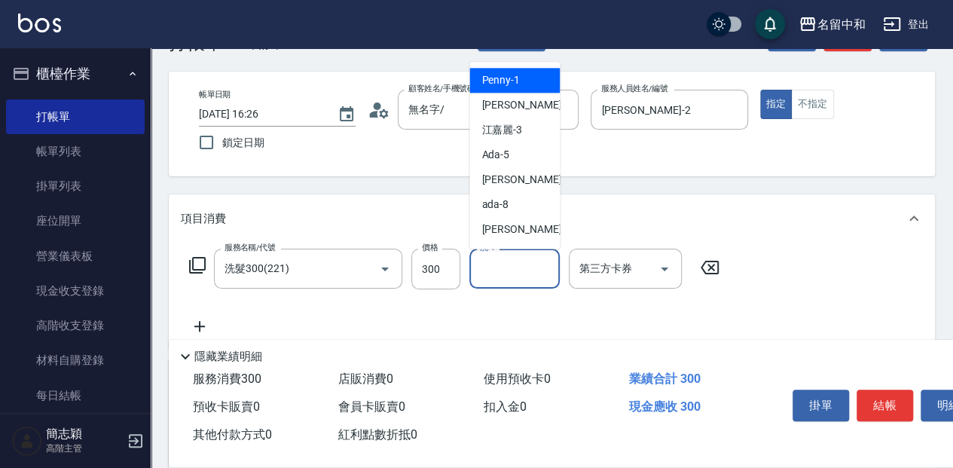
click at [498, 273] on input "洗-1" at bounding box center [514, 268] width 77 height 26
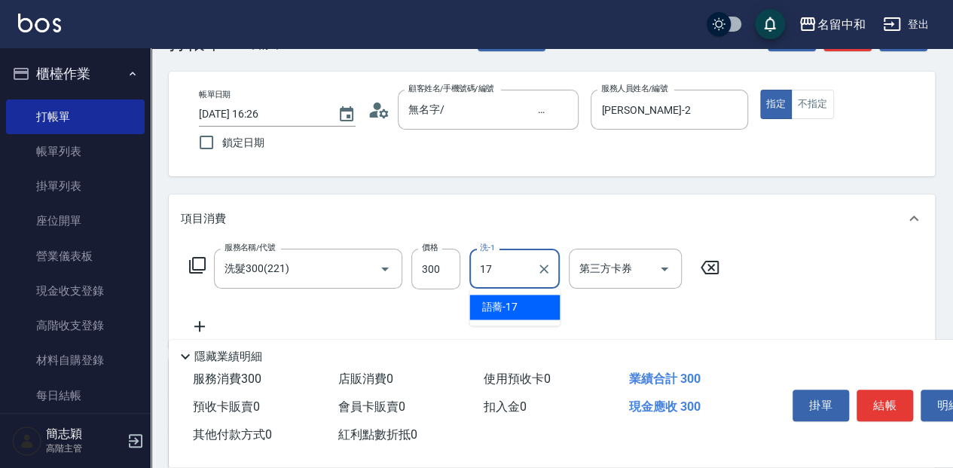
drag, startPoint x: 547, startPoint y: 303, endPoint x: 603, endPoint y: 318, distance: 58.5
click at [547, 303] on div "語蕎 -17" at bounding box center [514, 306] width 90 height 25
type input "語蕎-17"
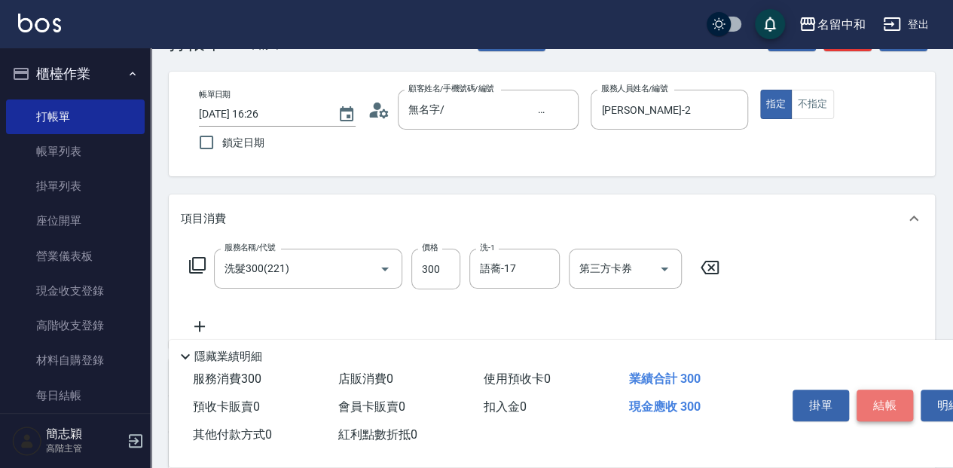
click at [880, 393] on button "結帳" at bounding box center [884, 405] width 56 height 32
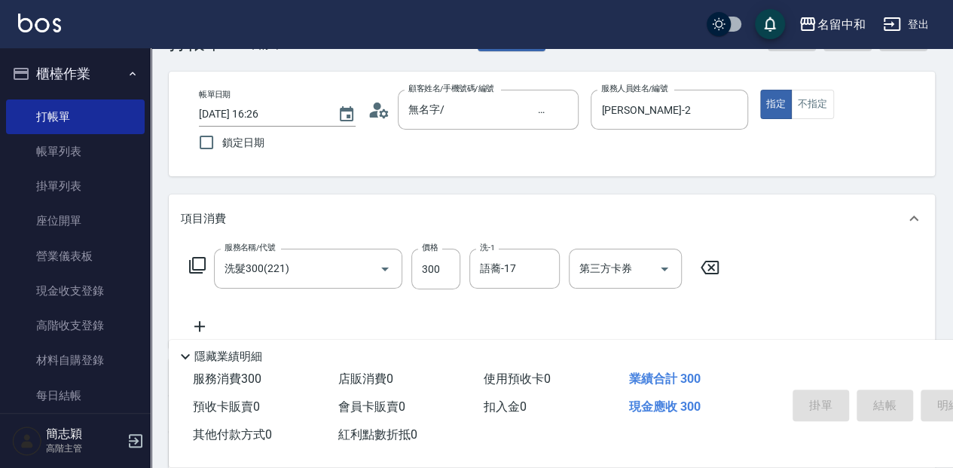
type input "[DATE] 16:27"
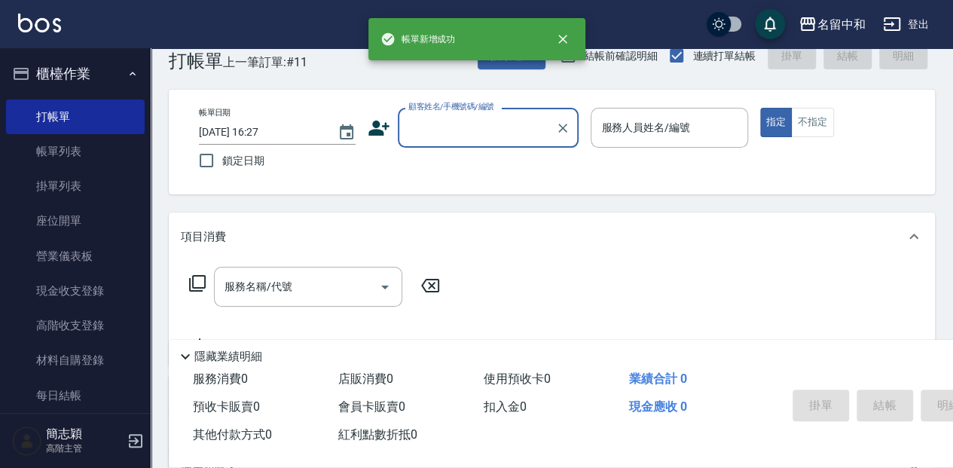
scroll to position [0, 0]
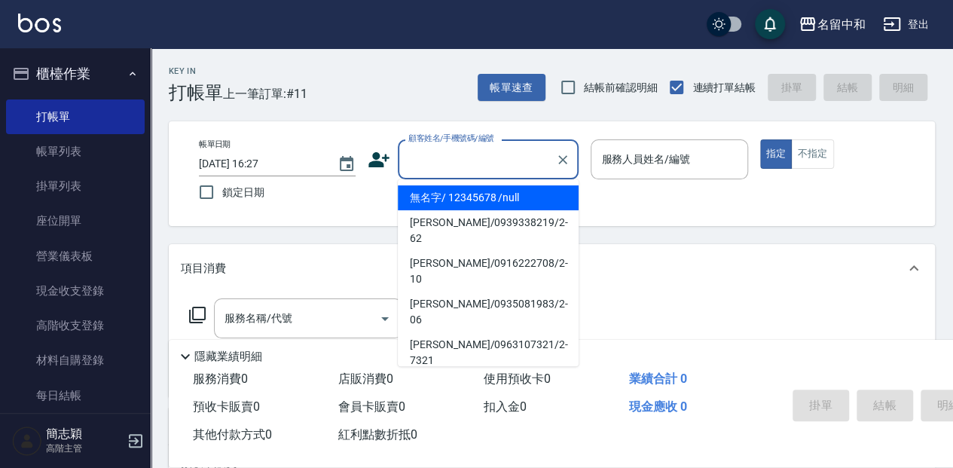
click at [505, 160] on input "顧客姓名/手機號碼/編號" at bounding box center [476, 159] width 145 height 26
click at [524, 202] on li "無名字/ 12345678 /null" at bounding box center [488, 197] width 181 height 25
type input "無名字/ 12345678 /null"
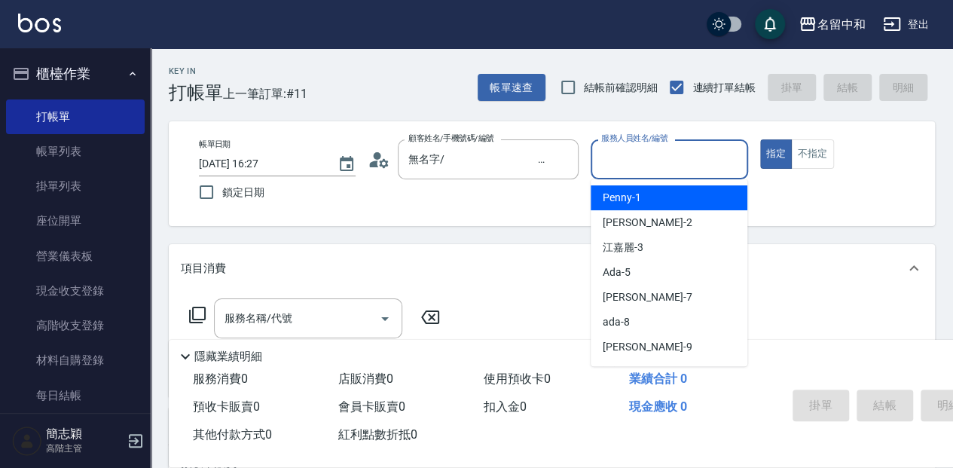
click at [695, 161] on input "服務人員姓名/編號" at bounding box center [668, 159] width 143 height 26
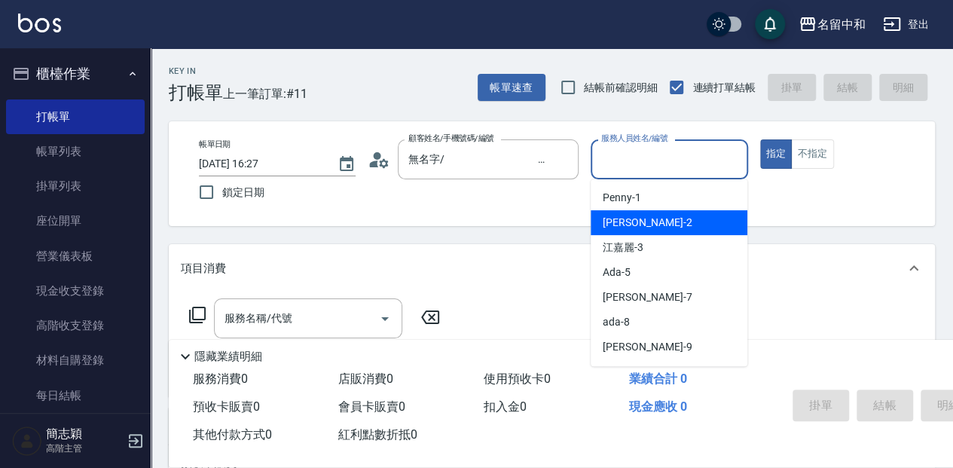
click at [676, 221] on div "[PERSON_NAME] -2" at bounding box center [668, 222] width 157 height 25
type input "[PERSON_NAME]-2"
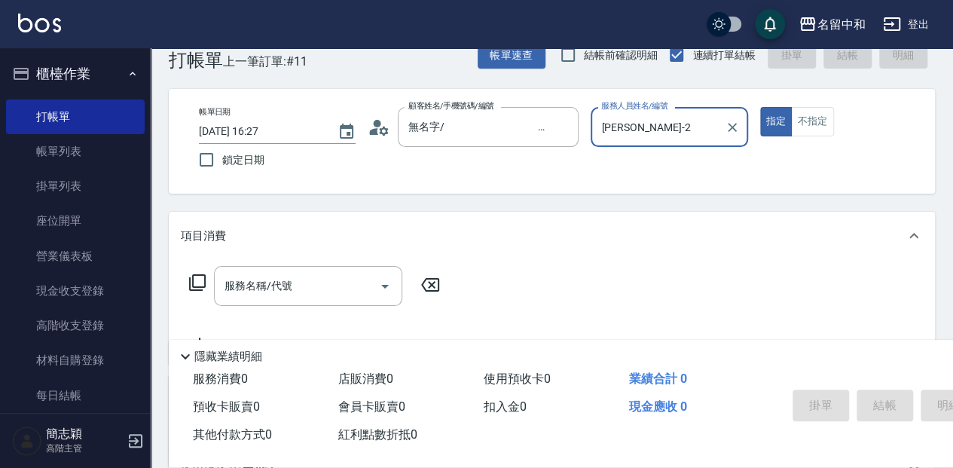
scroll to position [50, 0]
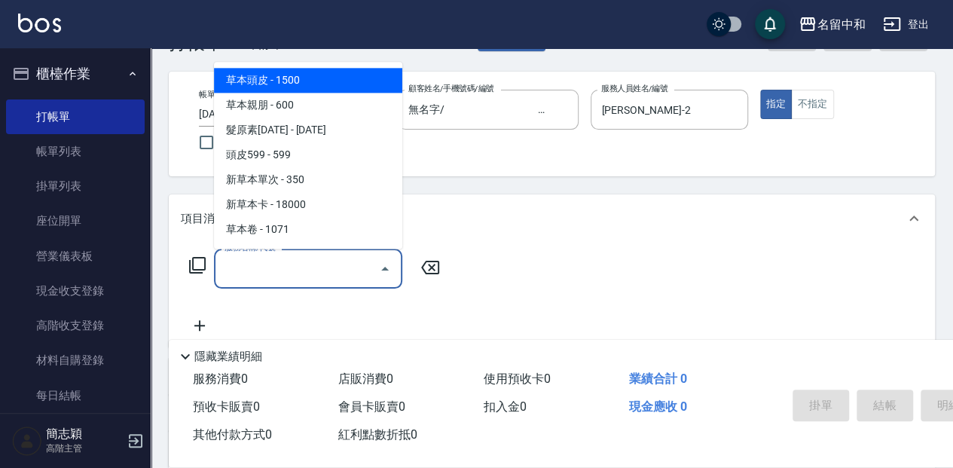
click at [313, 274] on input "服務名稱/代號" at bounding box center [297, 268] width 152 height 26
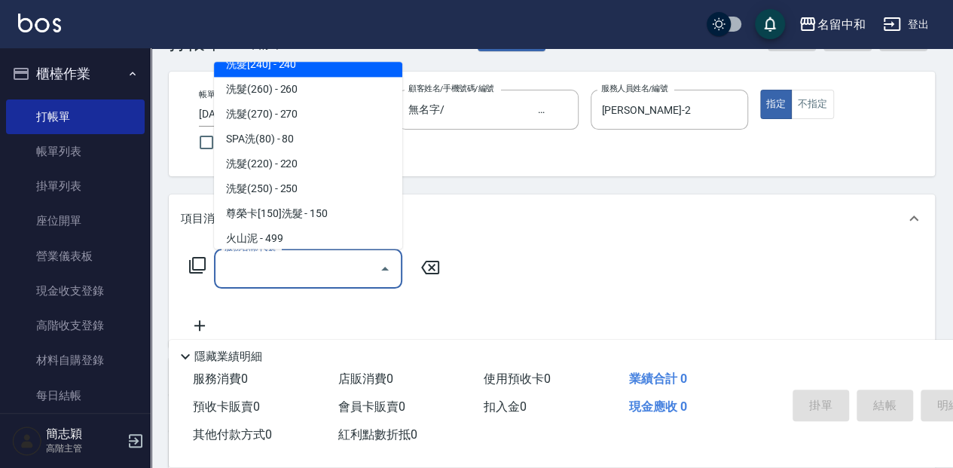
scroll to position [251, 0]
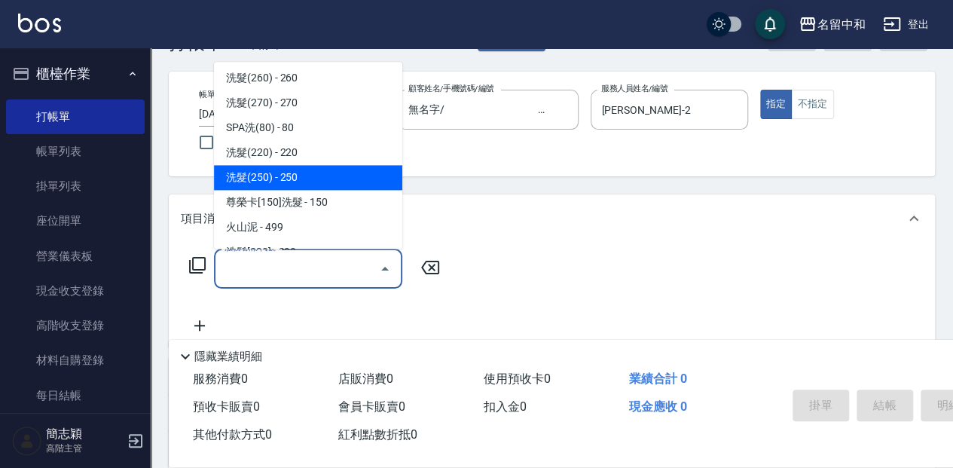
click at [345, 185] on span "洗髮(250) - 250" at bounding box center [308, 177] width 188 height 25
type input "洗髮(250)(205)"
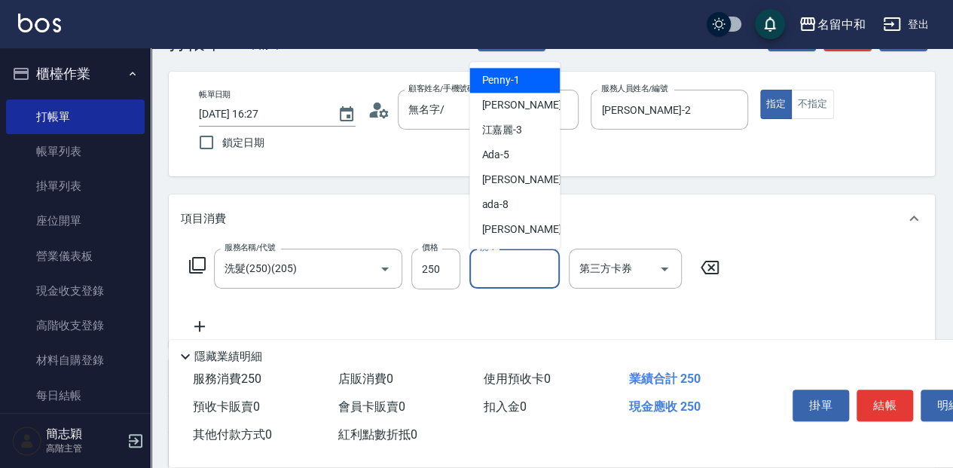
click at [535, 267] on input "洗-1" at bounding box center [514, 268] width 77 height 26
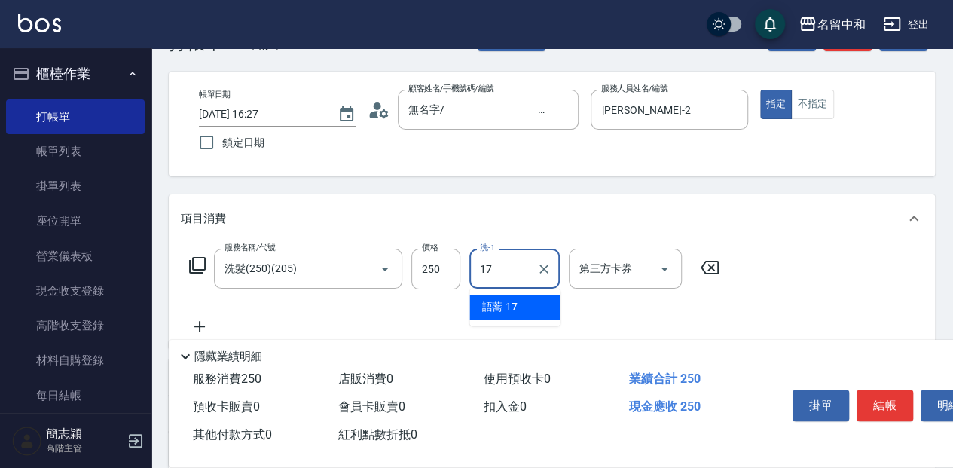
click at [541, 308] on div "語蕎 -17" at bounding box center [514, 306] width 90 height 25
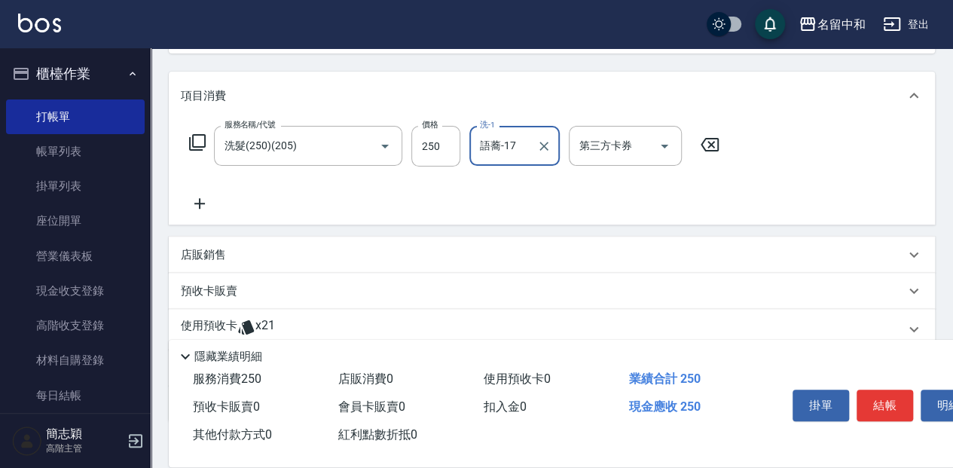
scroll to position [200, 0]
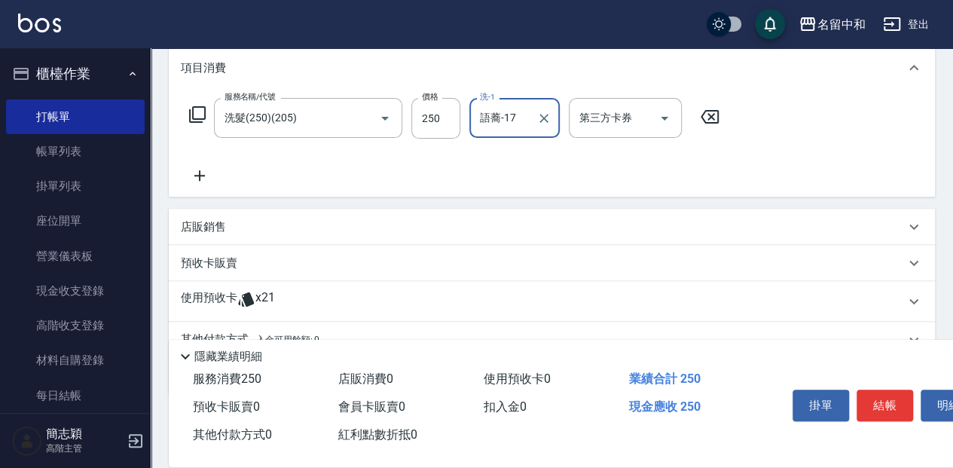
type input "語蕎-17"
click at [197, 175] on icon at bounding box center [199, 175] width 11 height 11
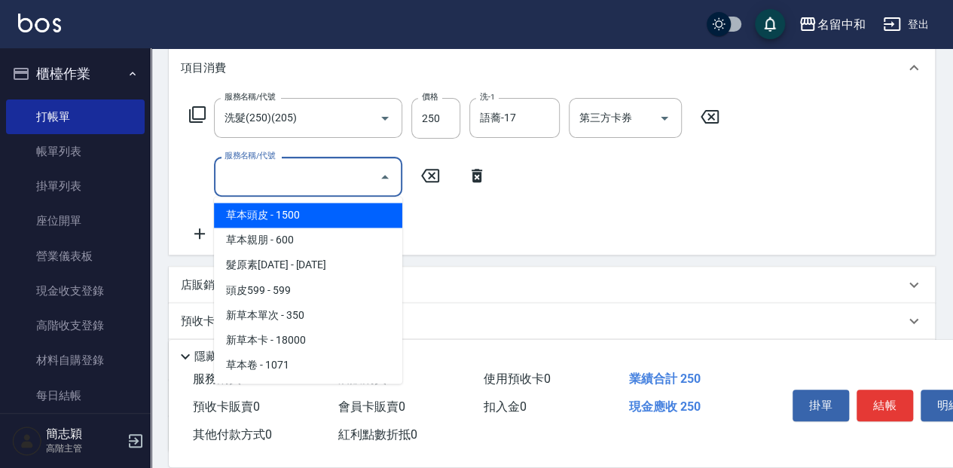
click at [290, 172] on input "服務名稱/代號" at bounding box center [297, 176] width 152 height 26
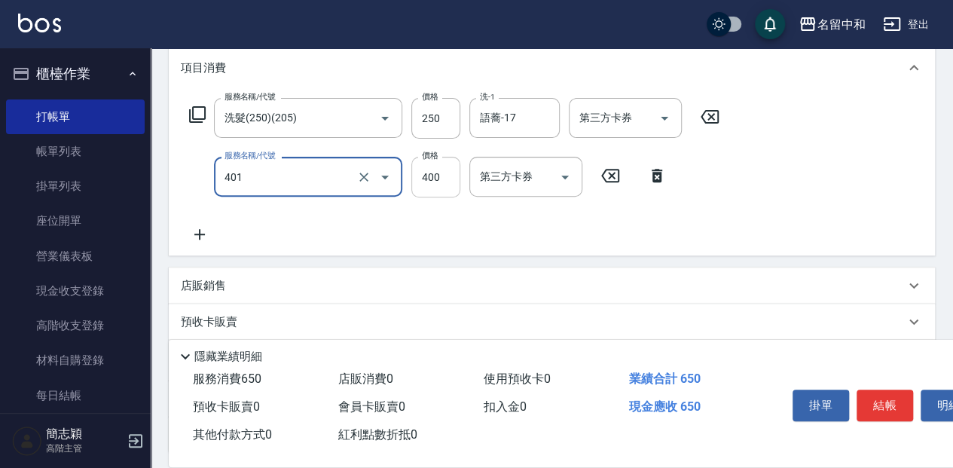
type input "剪髮(400)(401)"
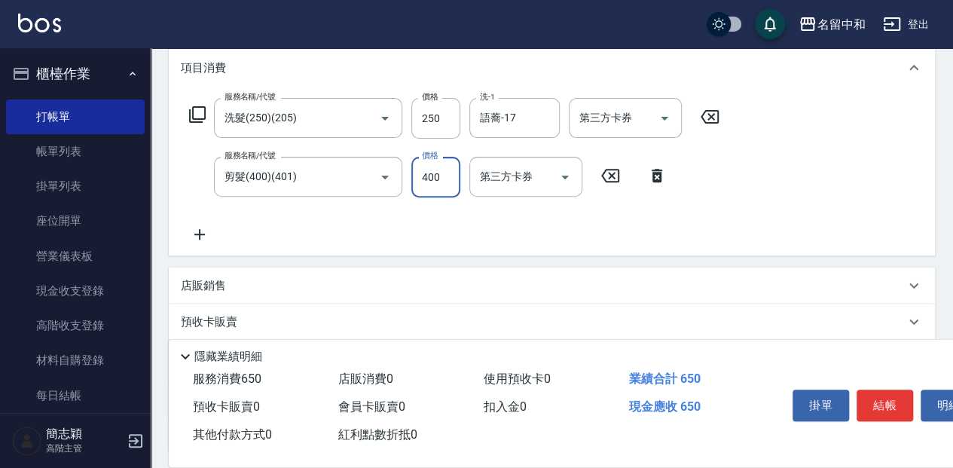
click at [443, 175] on input "400" at bounding box center [435, 177] width 49 height 41
type input "450"
click at [890, 404] on button "結帳" at bounding box center [884, 405] width 56 height 32
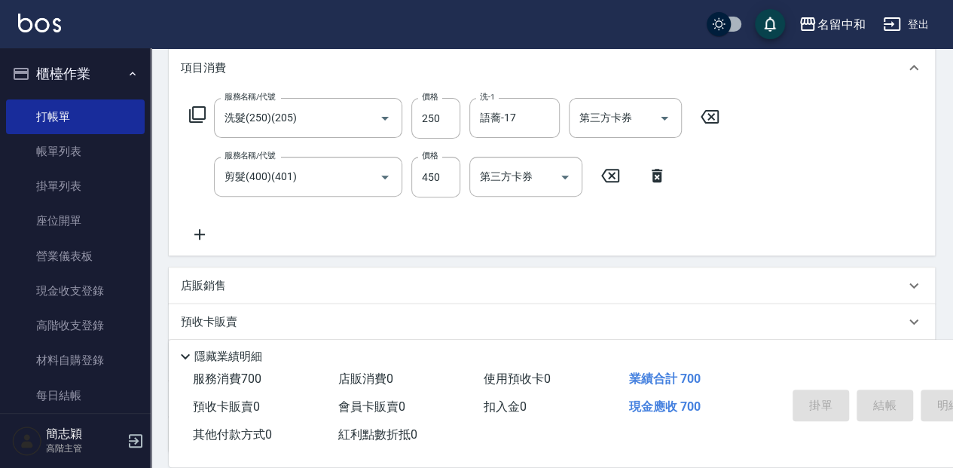
type input "[DATE] 16:28"
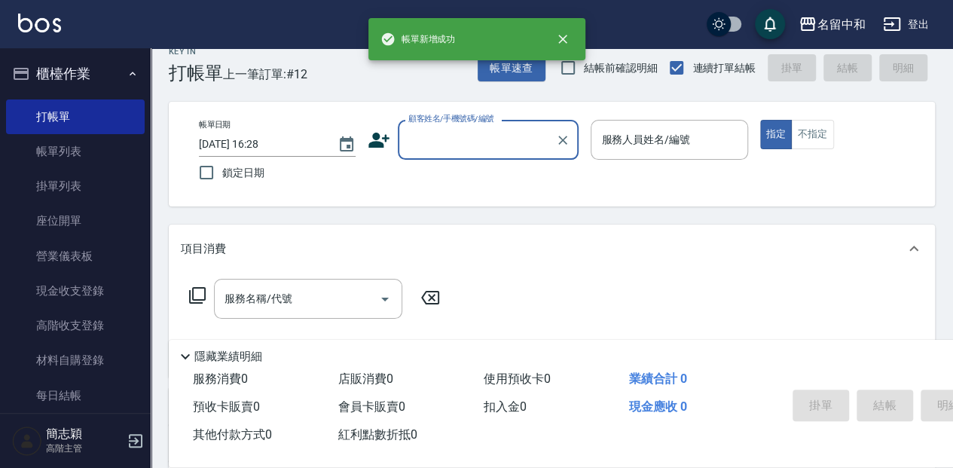
scroll to position [0, 0]
